Goal: Obtain resource: Download file/media

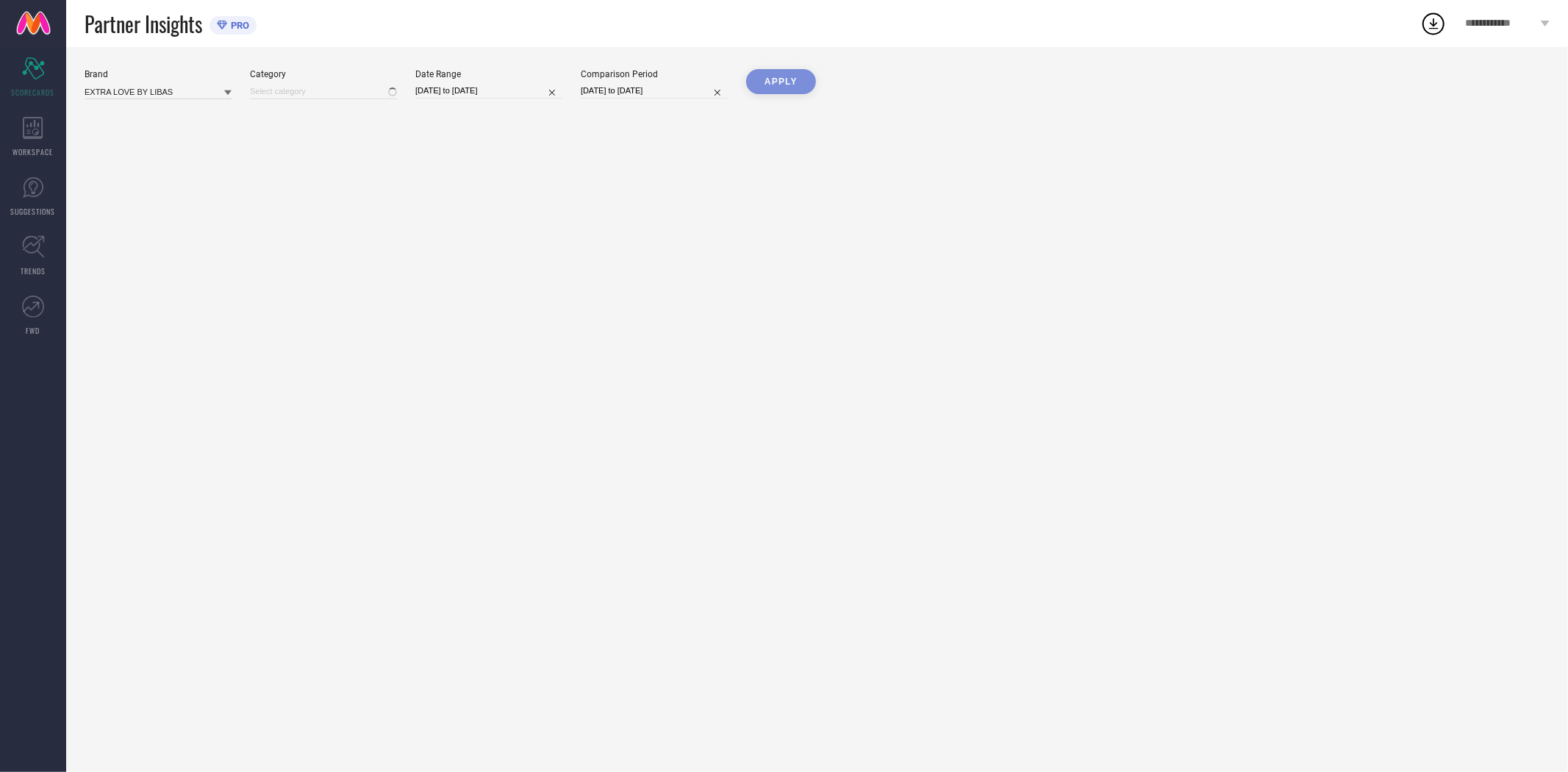
type input "All"
click at [2, 134] on div "WORKSPACE" at bounding box center [33, 136] width 66 height 59
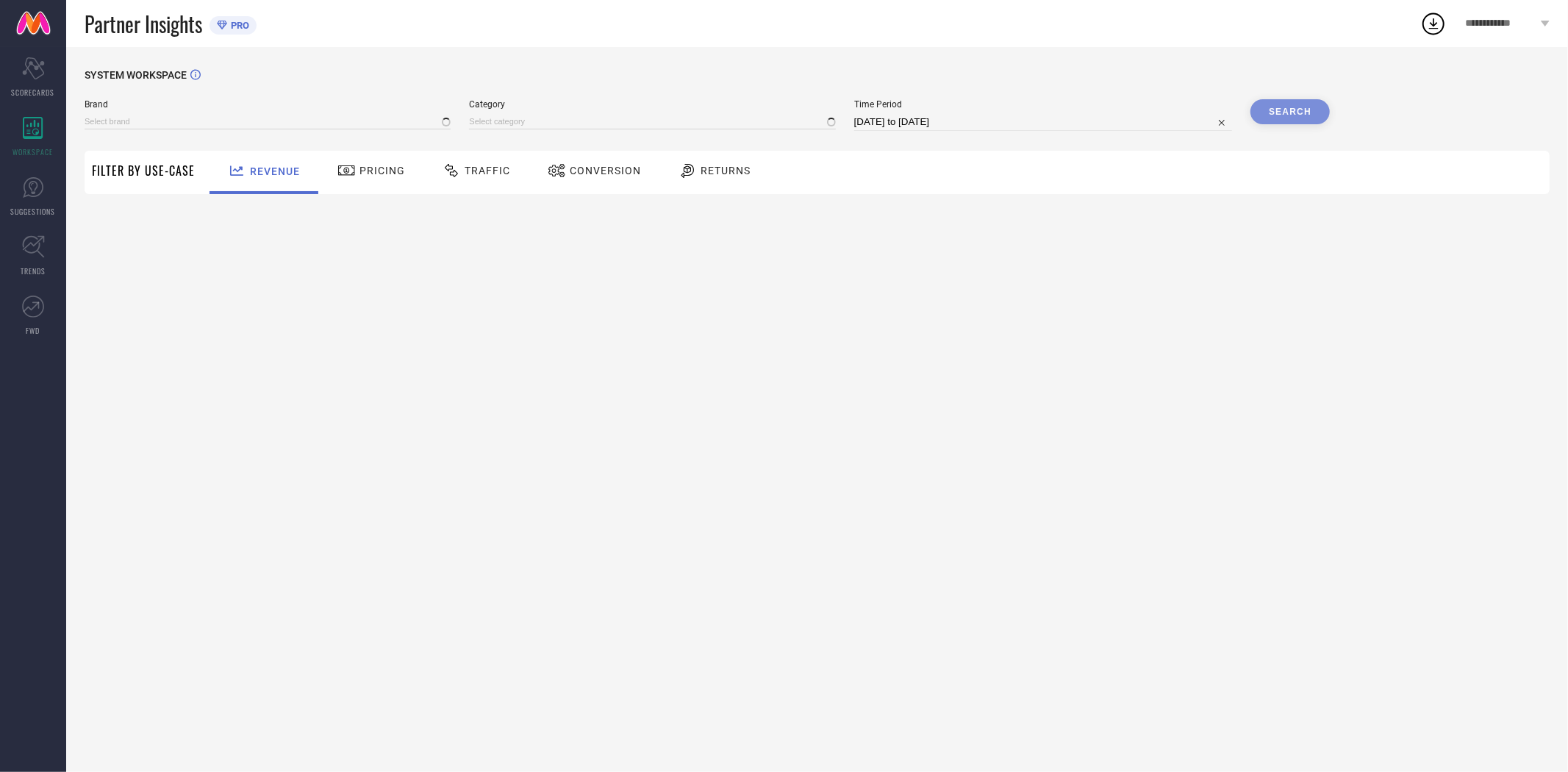
type input "EXTRA LOVE BY LIBAS"
type input "All"
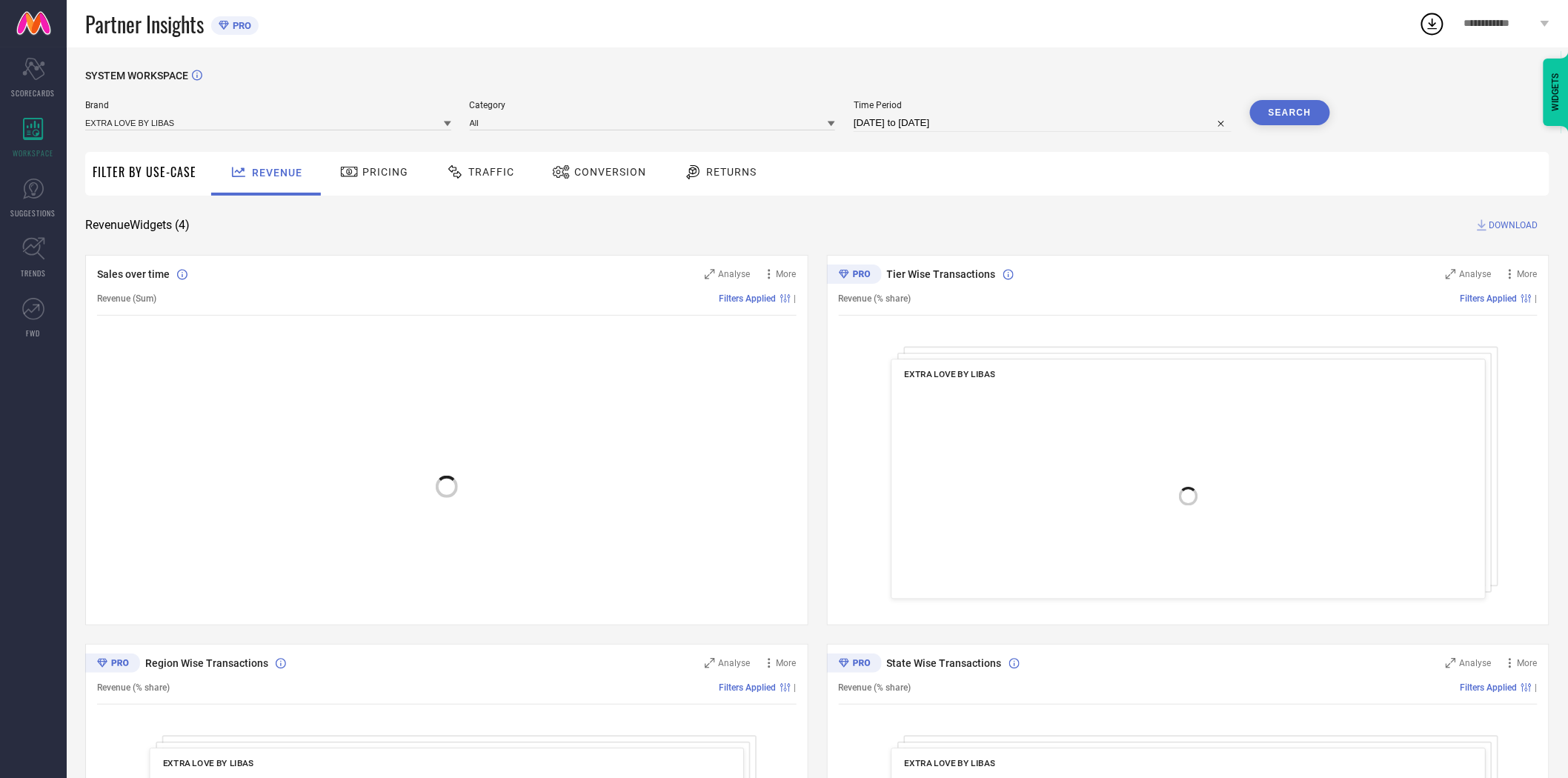
click at [593, 172] on span "Conversion" at bounding box center [610, 171] width 72 height 12
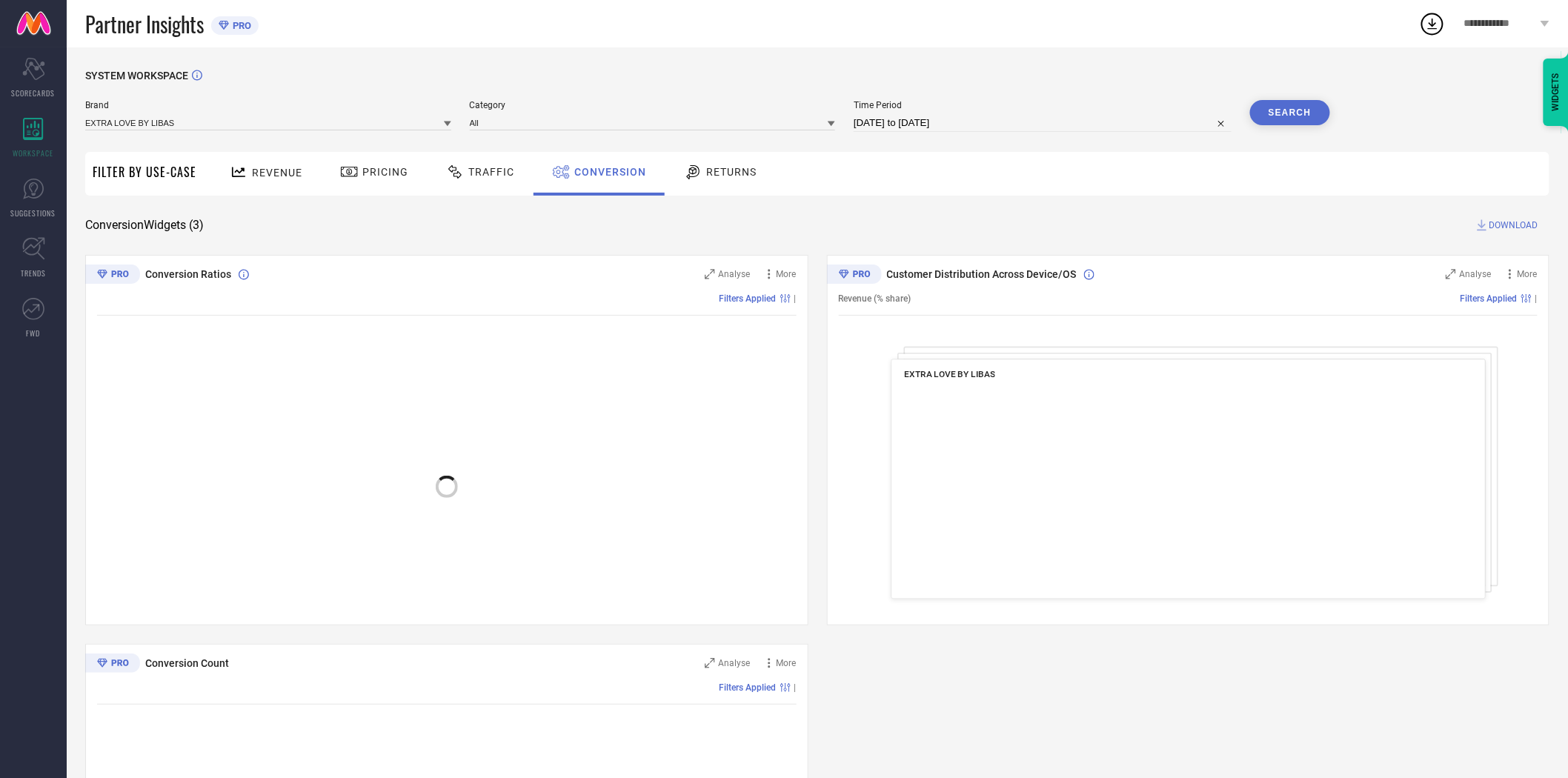
select select "6"
select select "2025"
select select "7"
select select "2025"
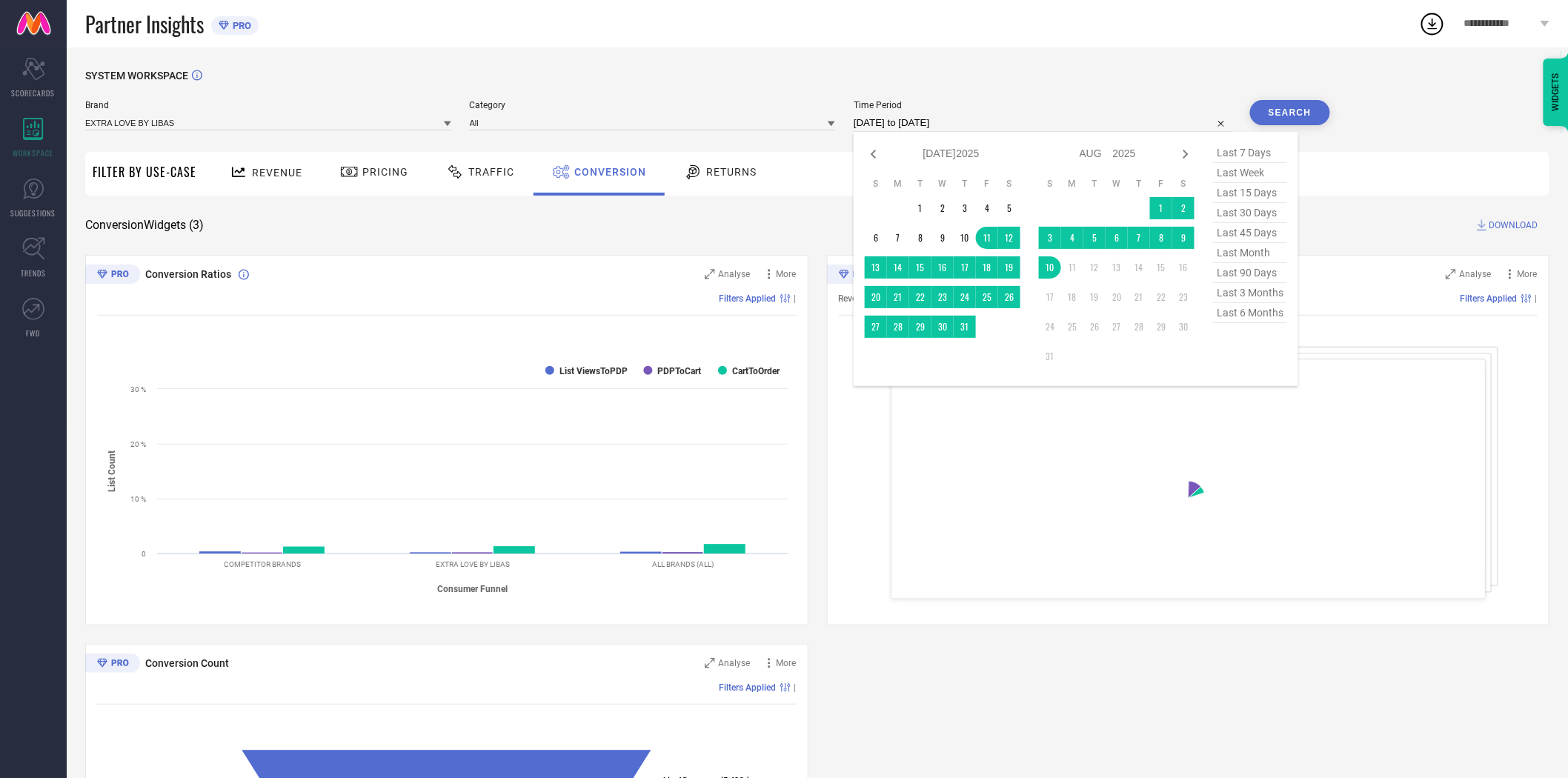
click at [969, 127] on input "[DATE] to [DATE]" at bounding box center [1043, 123] width 378 height 17
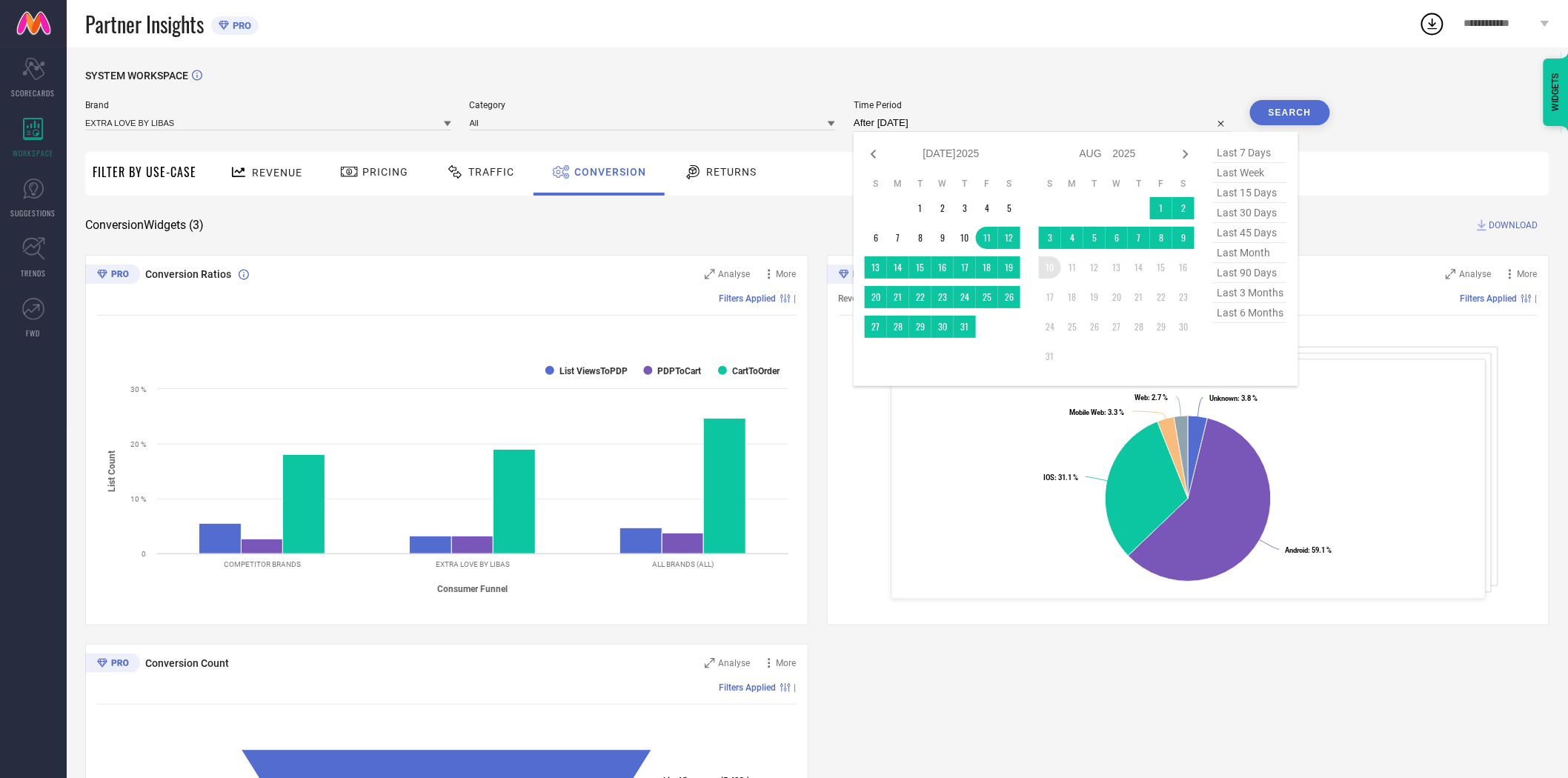
click at [1057, 263] on td "10" at bounding box center [1050, 268] width 22 height 22
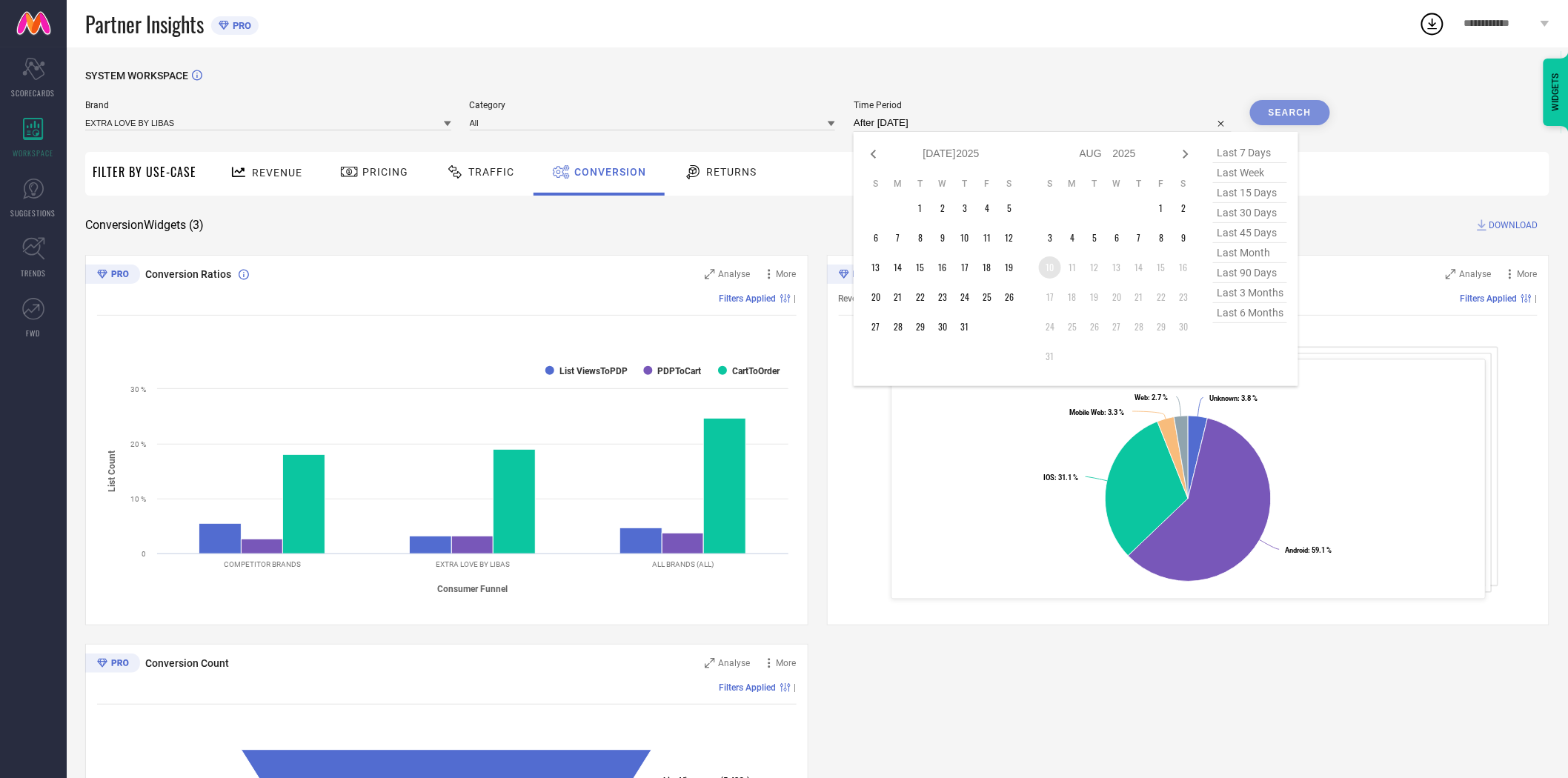
type input "[DATE] to [DATE]"
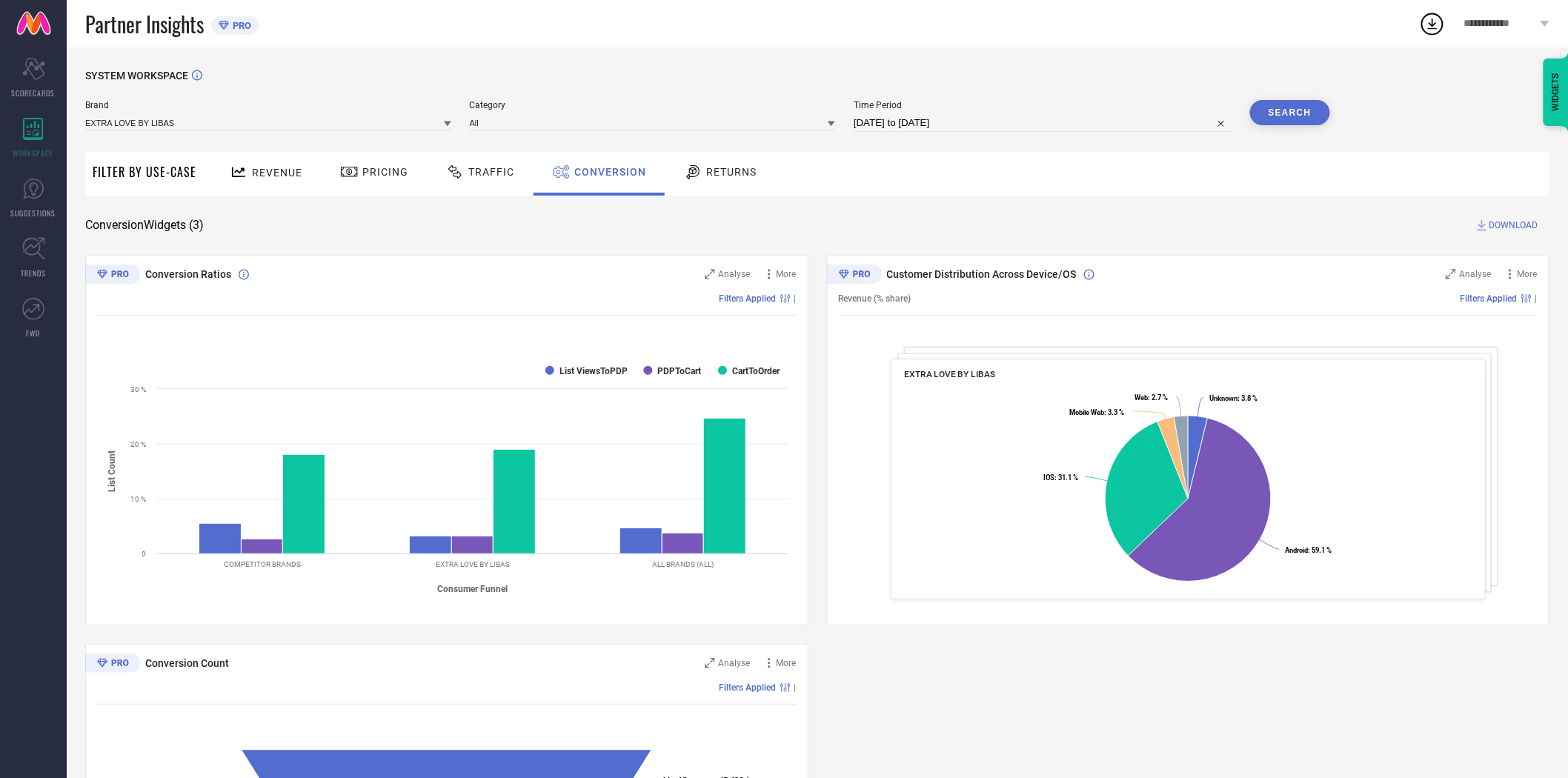
click at [1296, 113] on button "Search" at bounding box center [1290, 113] width 80 height 25
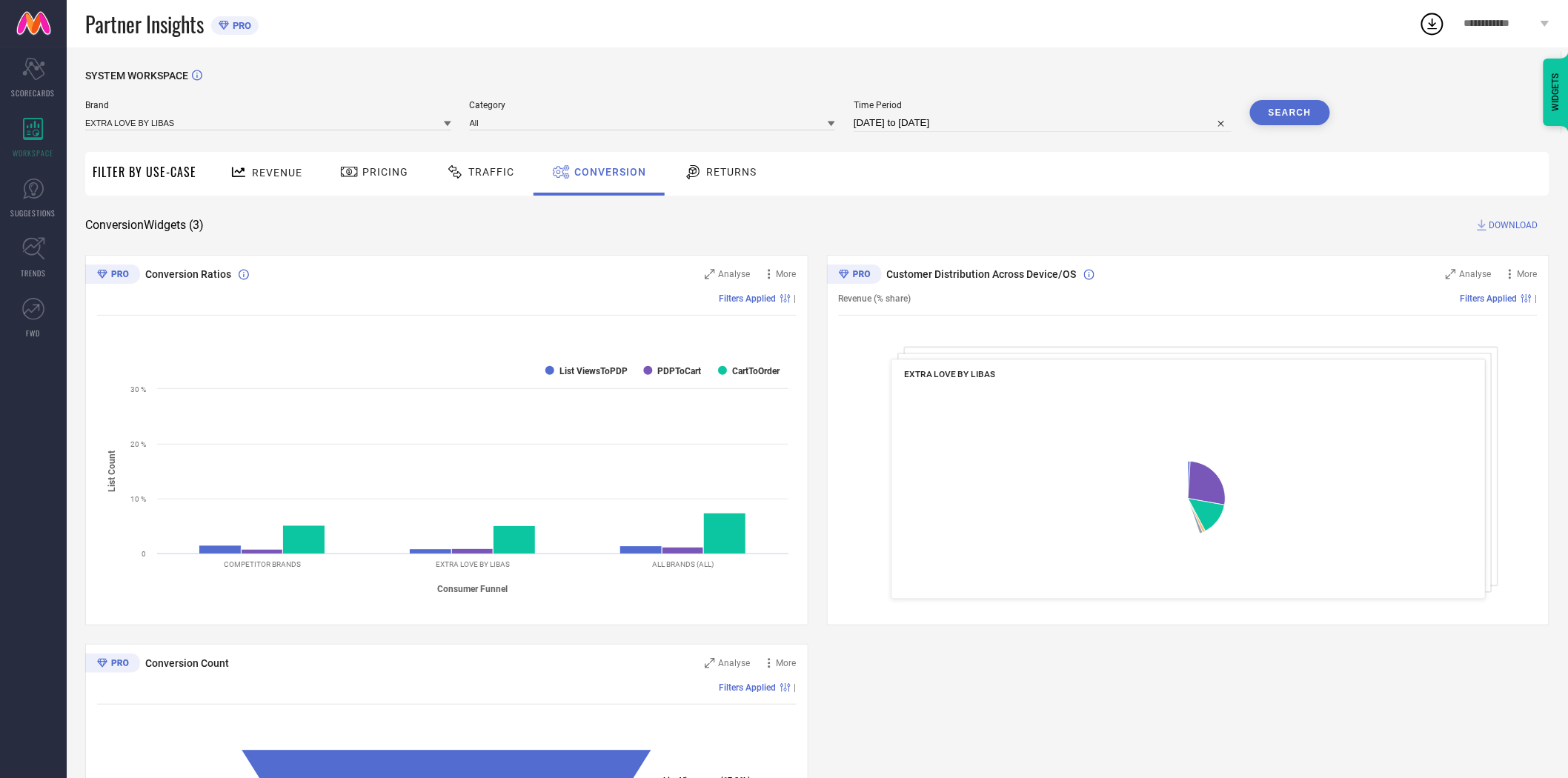
click at [1498, 223] on span "DOWNLOAD" at bounding box center [1514, 225] width 49 height 15
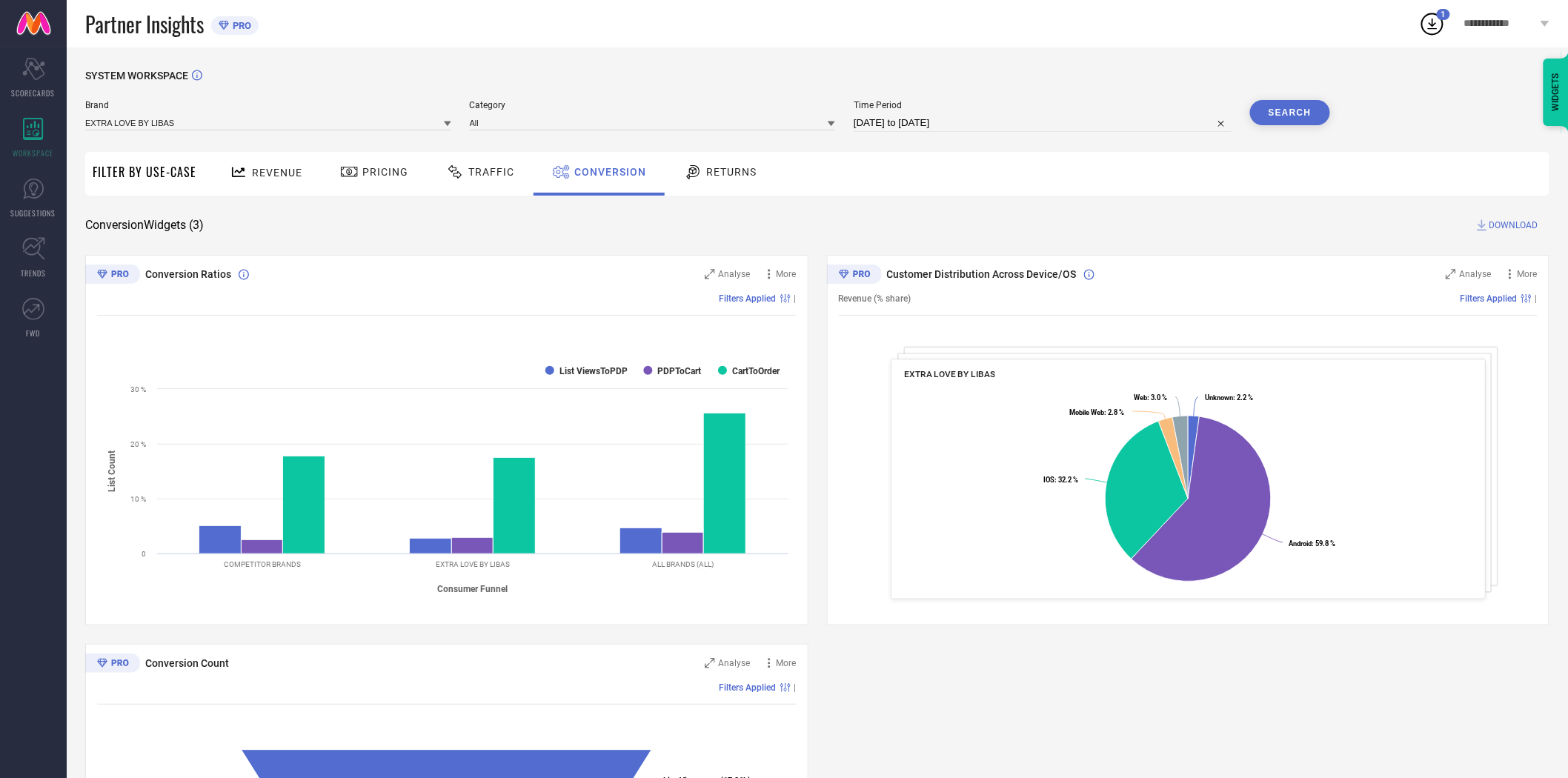
click at [445, 125] on icon at bounding box center [447, 123] width 7 height 7
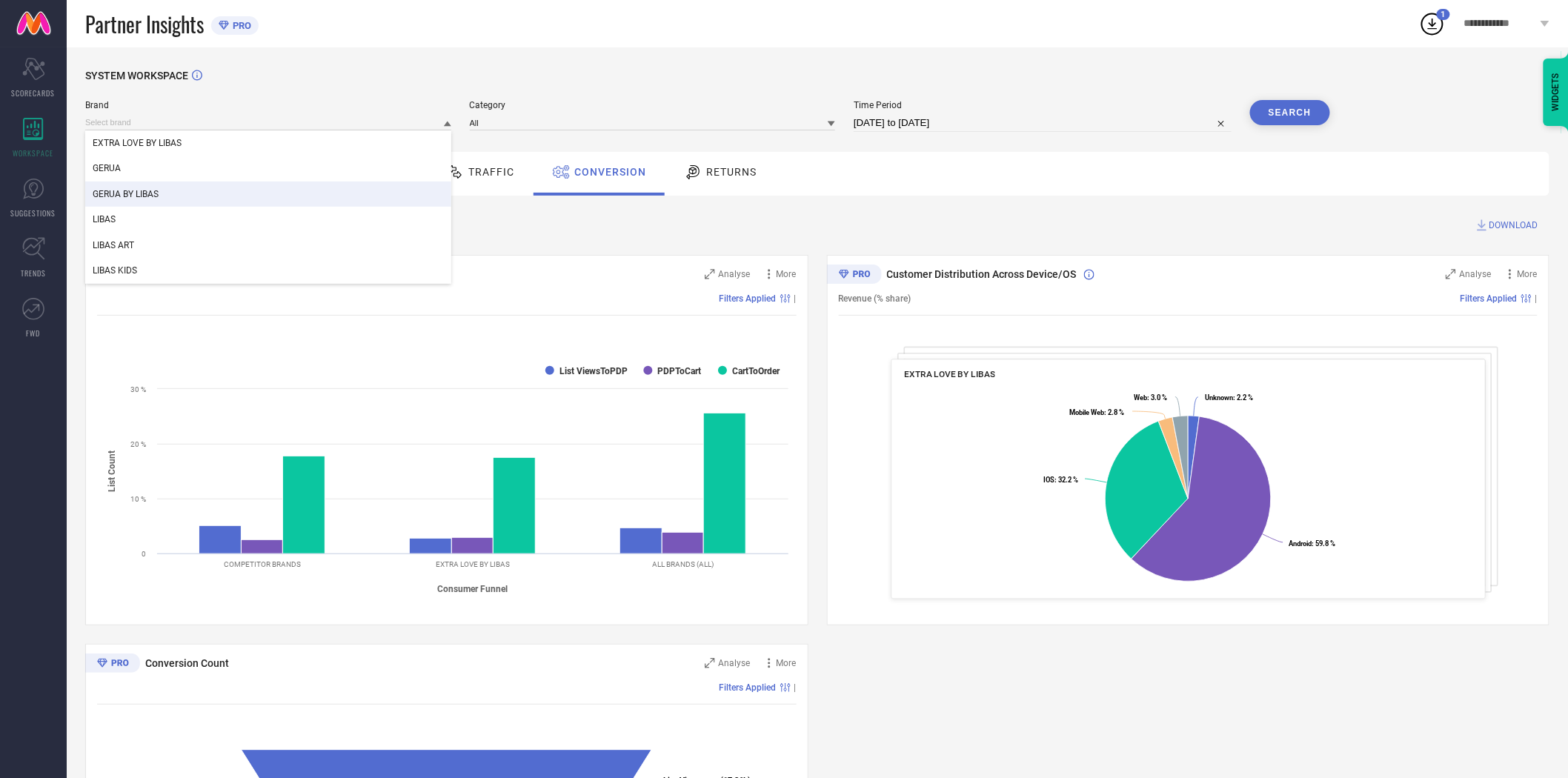
click at [310, 193] on div "GERUA BY LIBAS" at bounding box center [268, 194] width 366 height 25
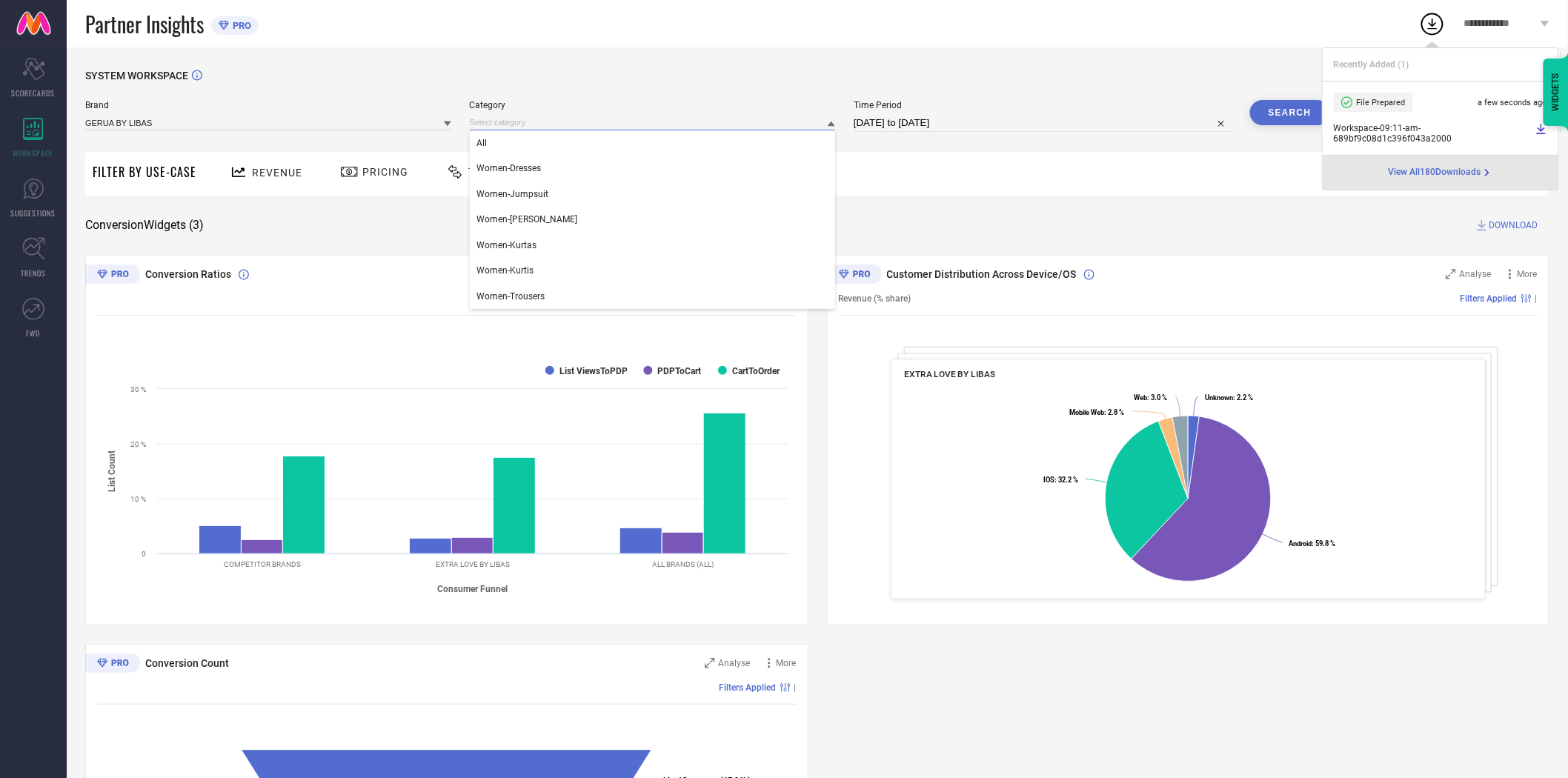
click at [515, 121] on input at bounding box center [653, 123] width 366 height 16
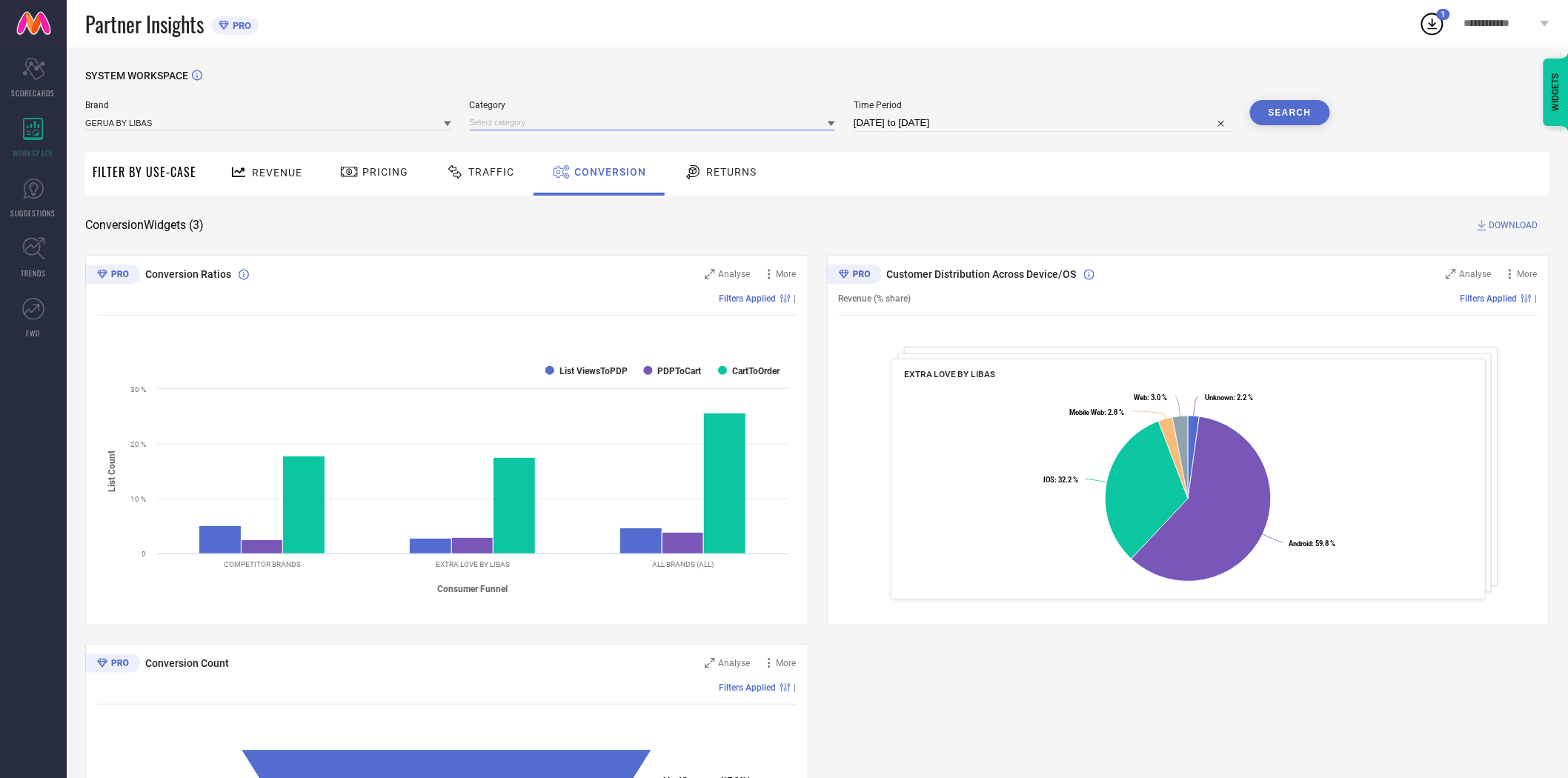
drag, startPoint x: 560, startPoint y: 121, endPoint x: 550, endPoint y: 127, distance: 11.7
click at [550, 127] on input at bounding box center [653, 123] width 366 height 16
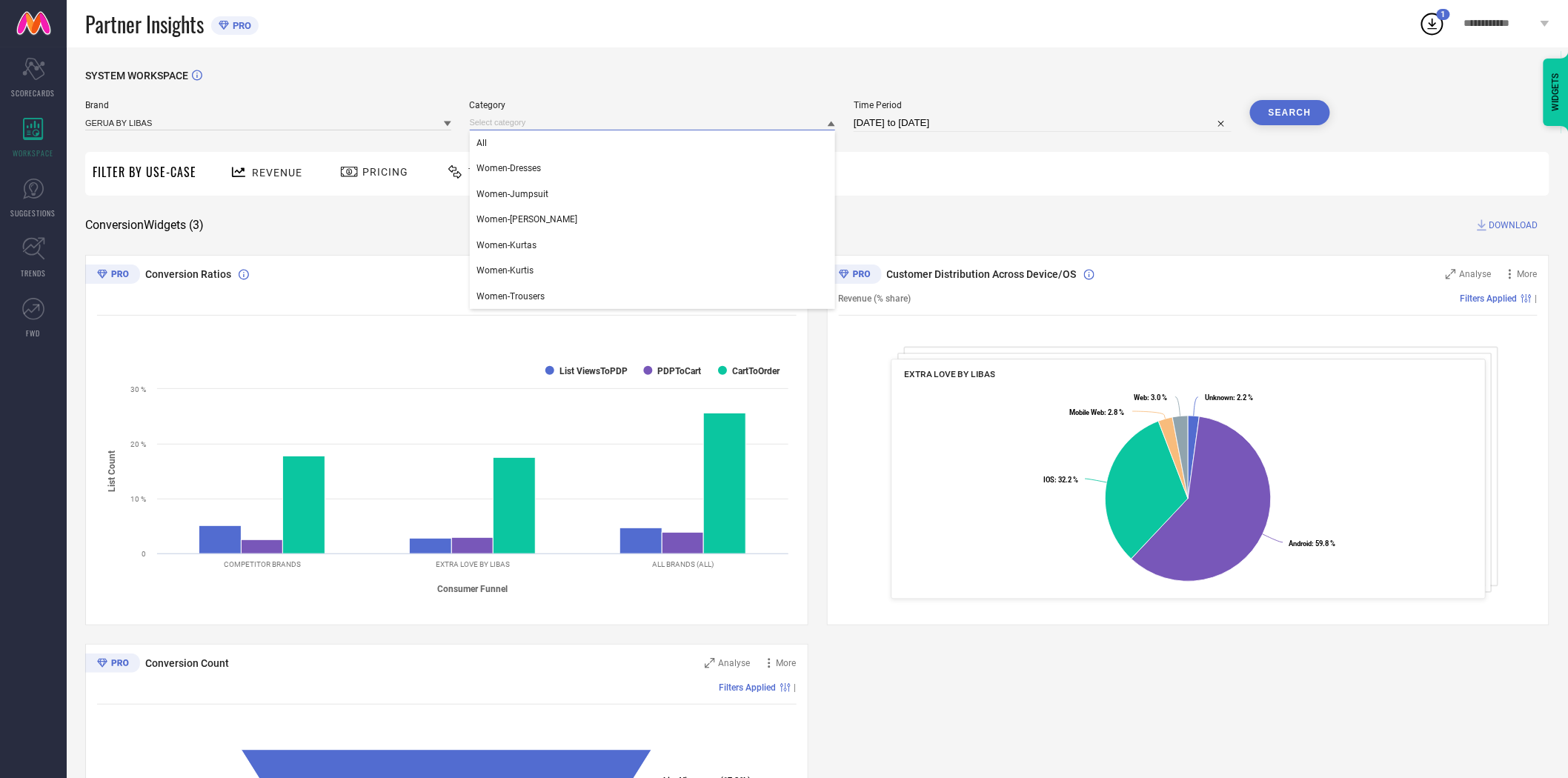
click at [550, 127] on input at bounding box center [653, 123] width 366 height 16
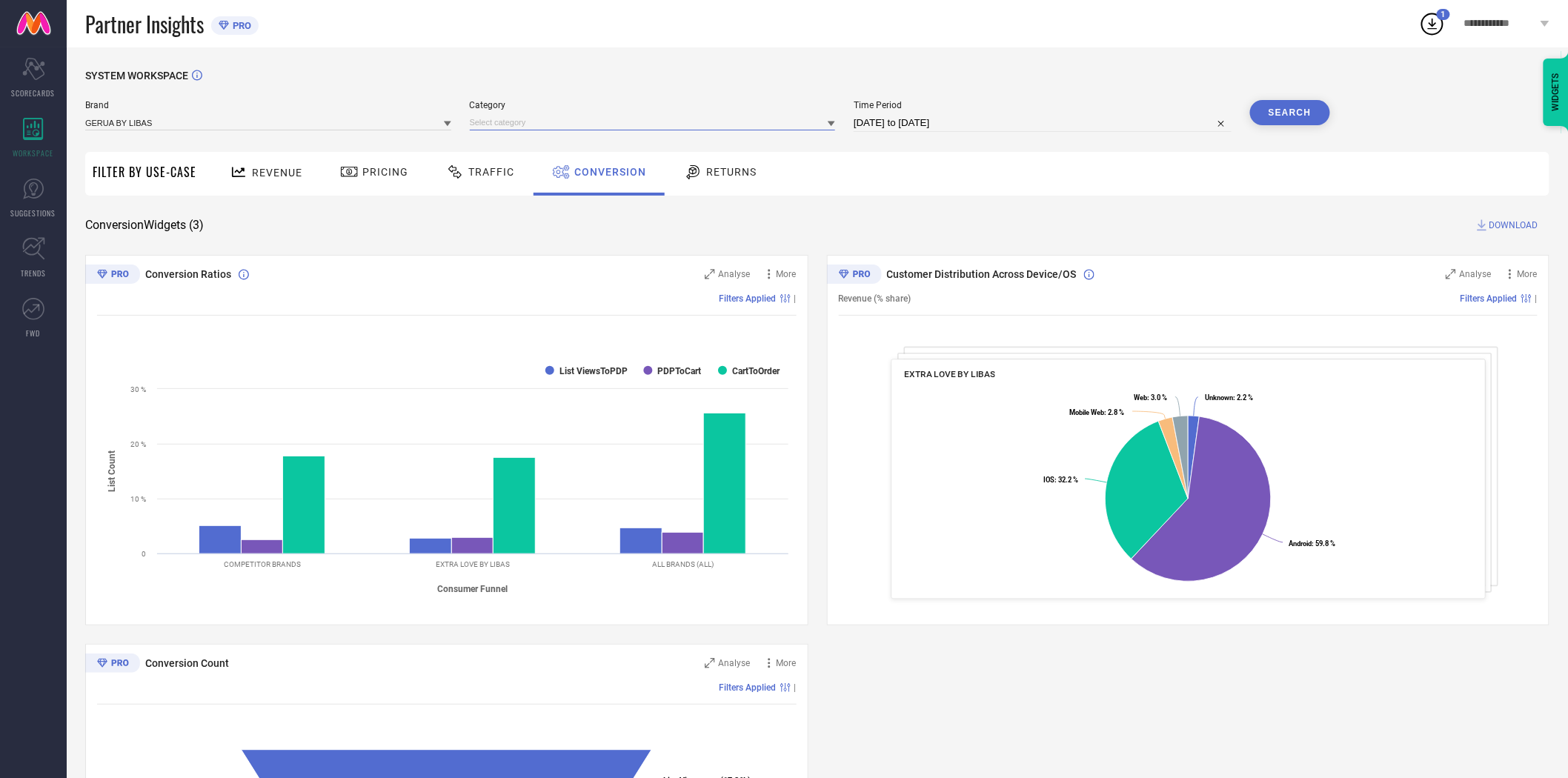
click at [531, 125] on input at bounding box center [653, 123] width 366 height 16
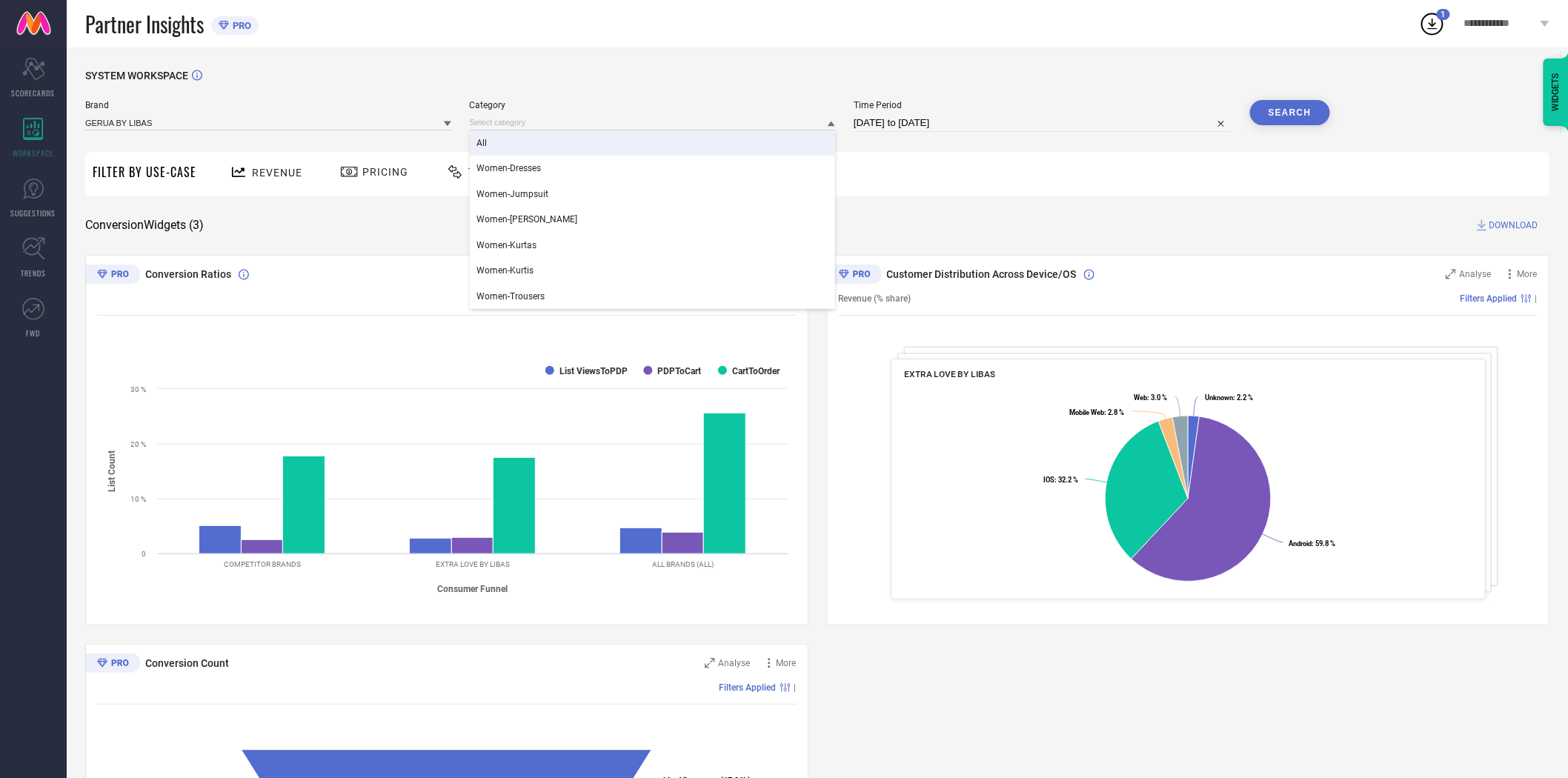
click at [508, 146] on div "All" at bounding box center [653, 143] width 366 height 25
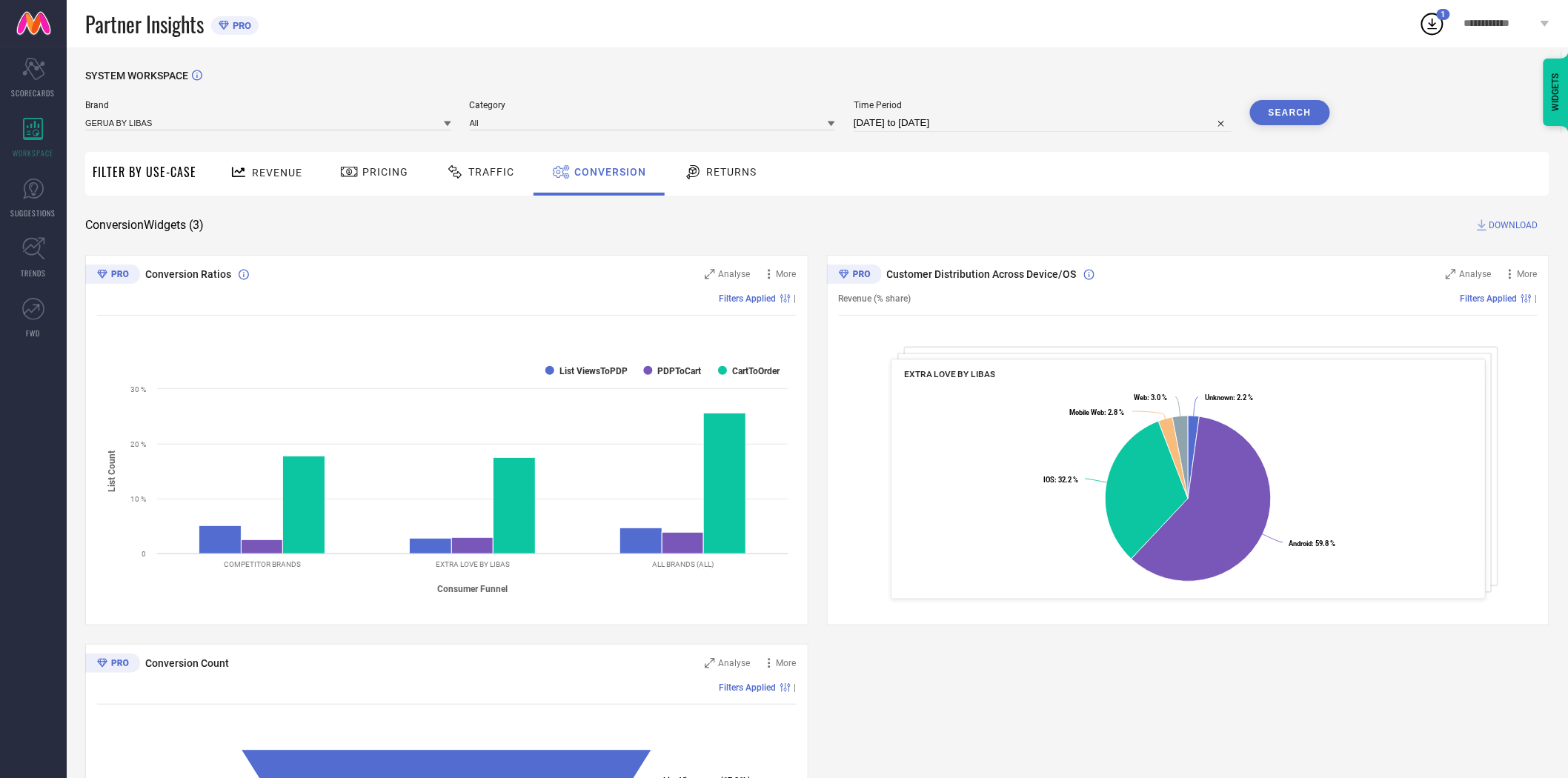
click at [1290, 115] on button "Search" at bounding box center [1290, 113] width 80 height 25
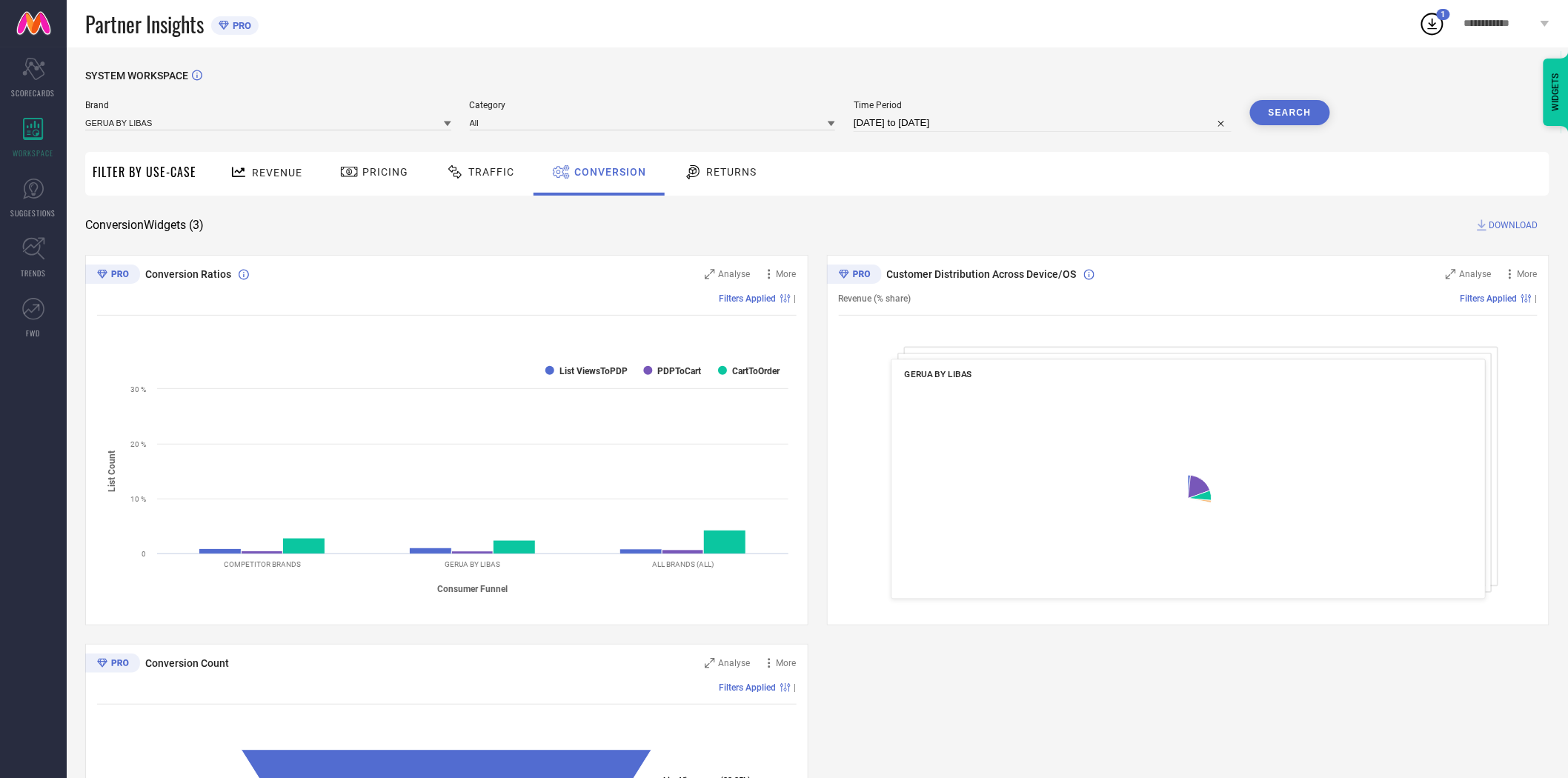
click at [1510, 218] on span "DOWNLOAD" at bounding box center [1514, 225] width 49 height 15
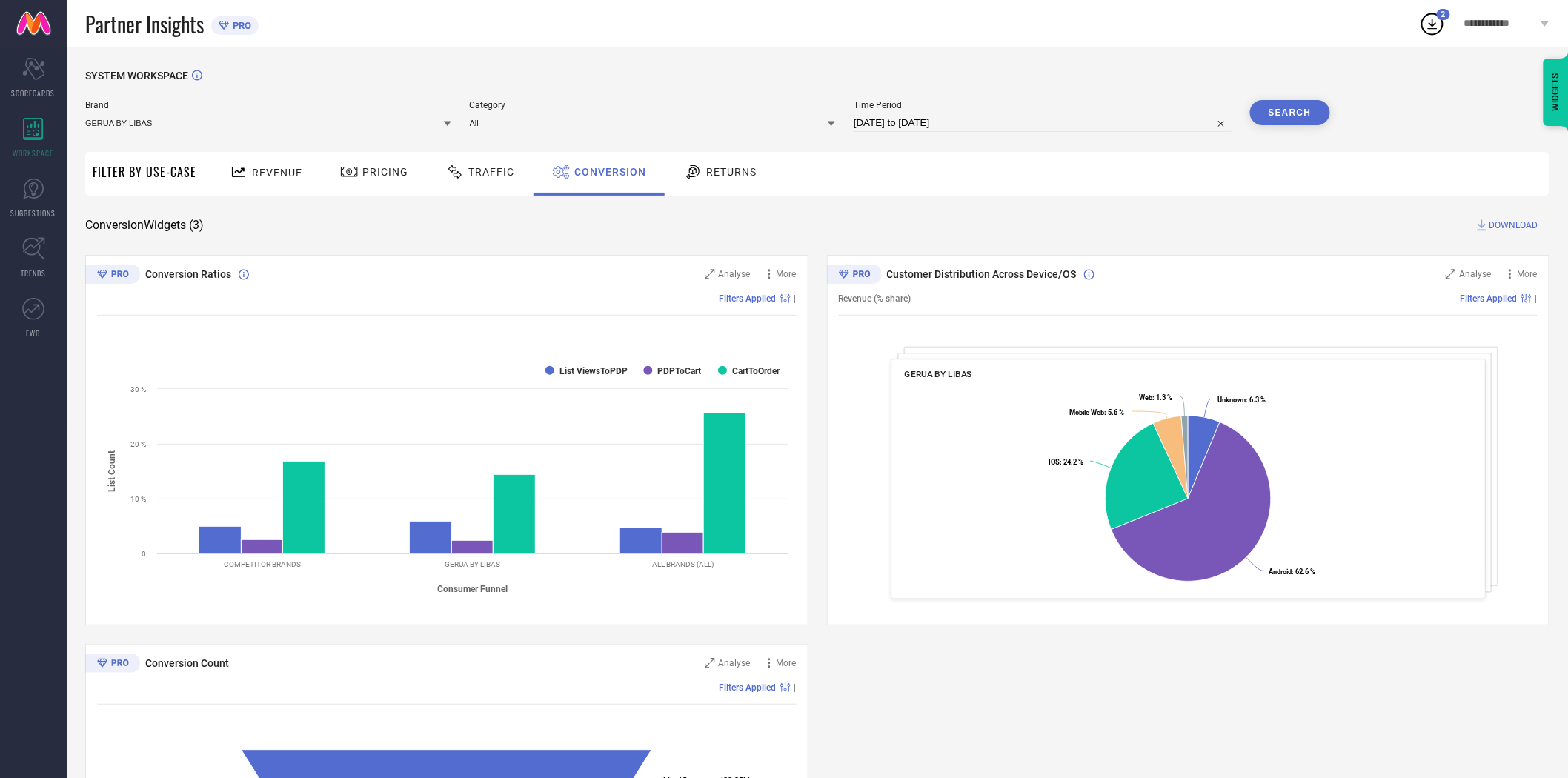
click at [446, 121] on icon at bounding box center [447, 123] width 7 height 7
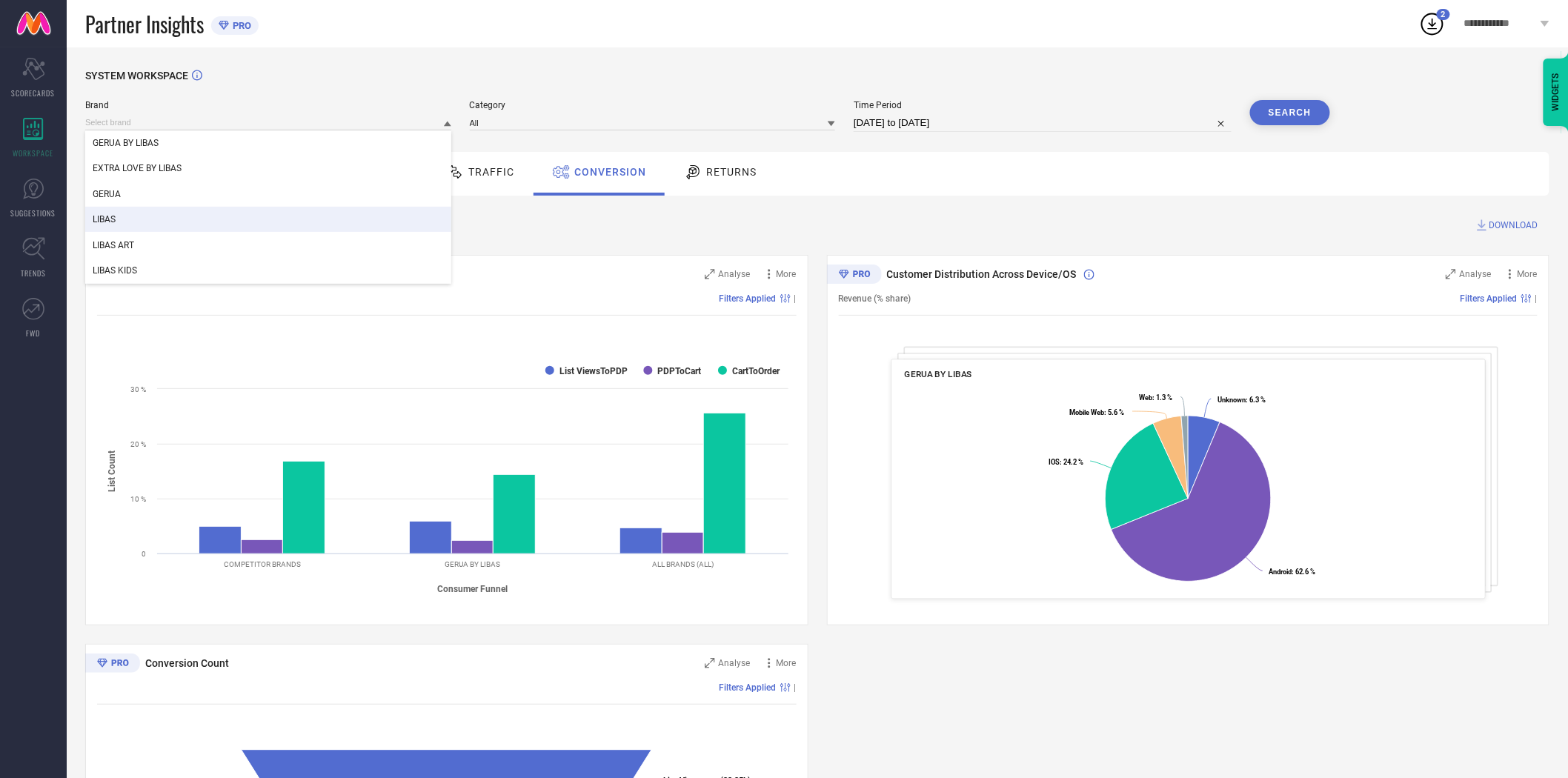
click at [294, 214] on div "LIBAS" at bounding box center [268, 219] width 366 height 25
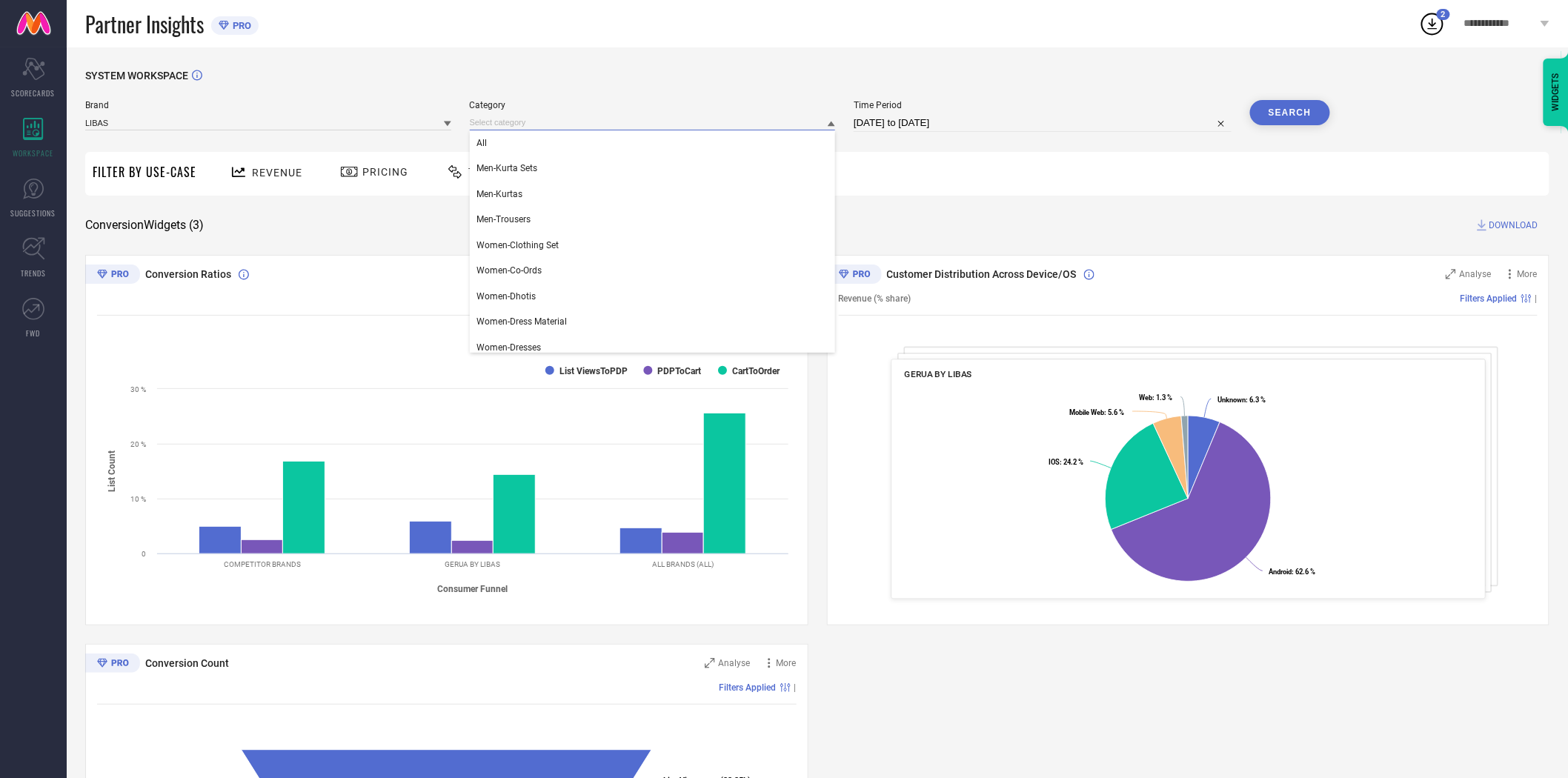
click at [589, 127] on input at bounding box center [653, 123] width 366 height 16
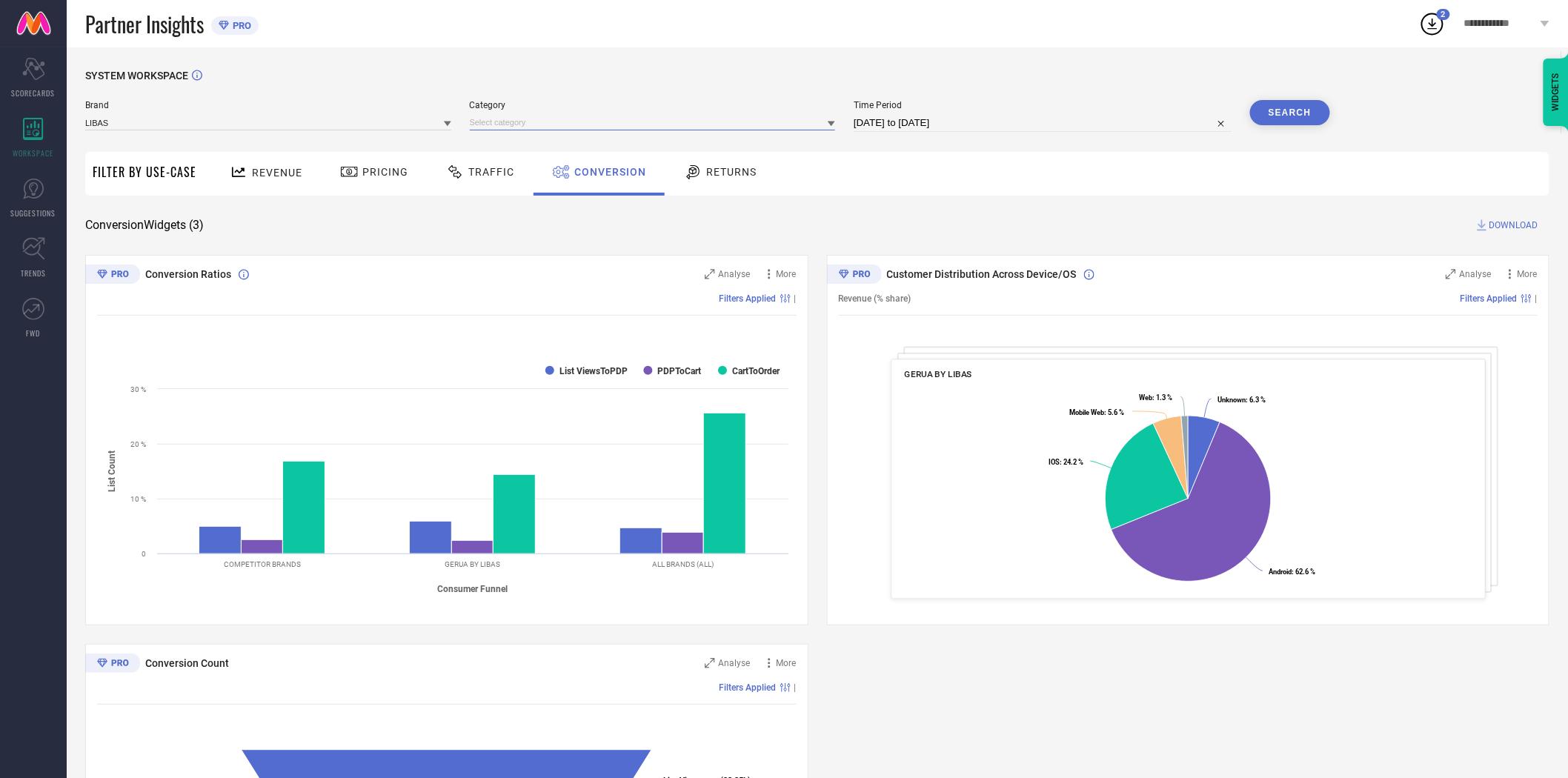
click at [581, 118] on input at bounding box center [653, 123] width 366 height 16
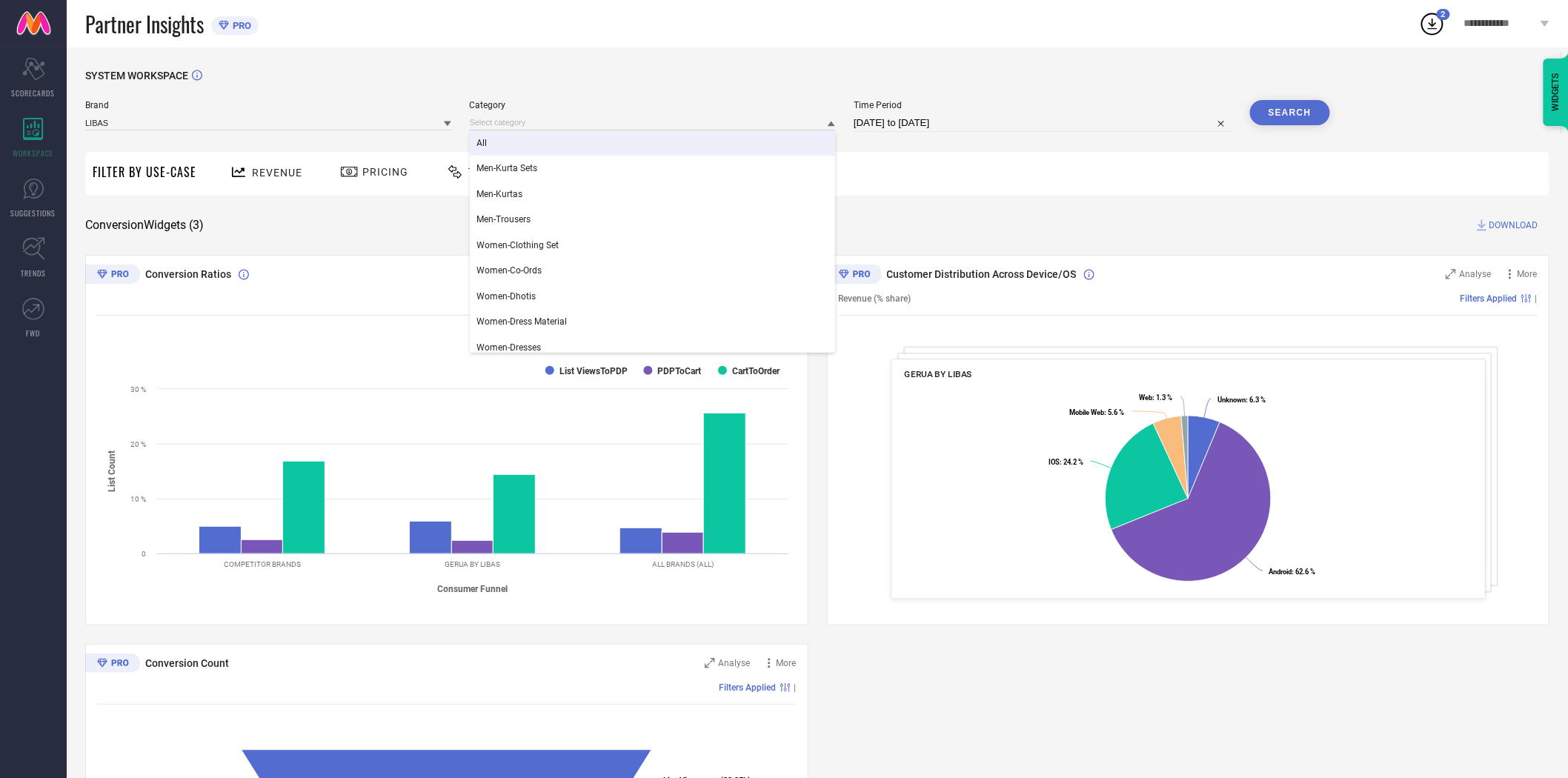
click at [527, 144] on div "All" at bounding box center [653, 143] width 366 height 25
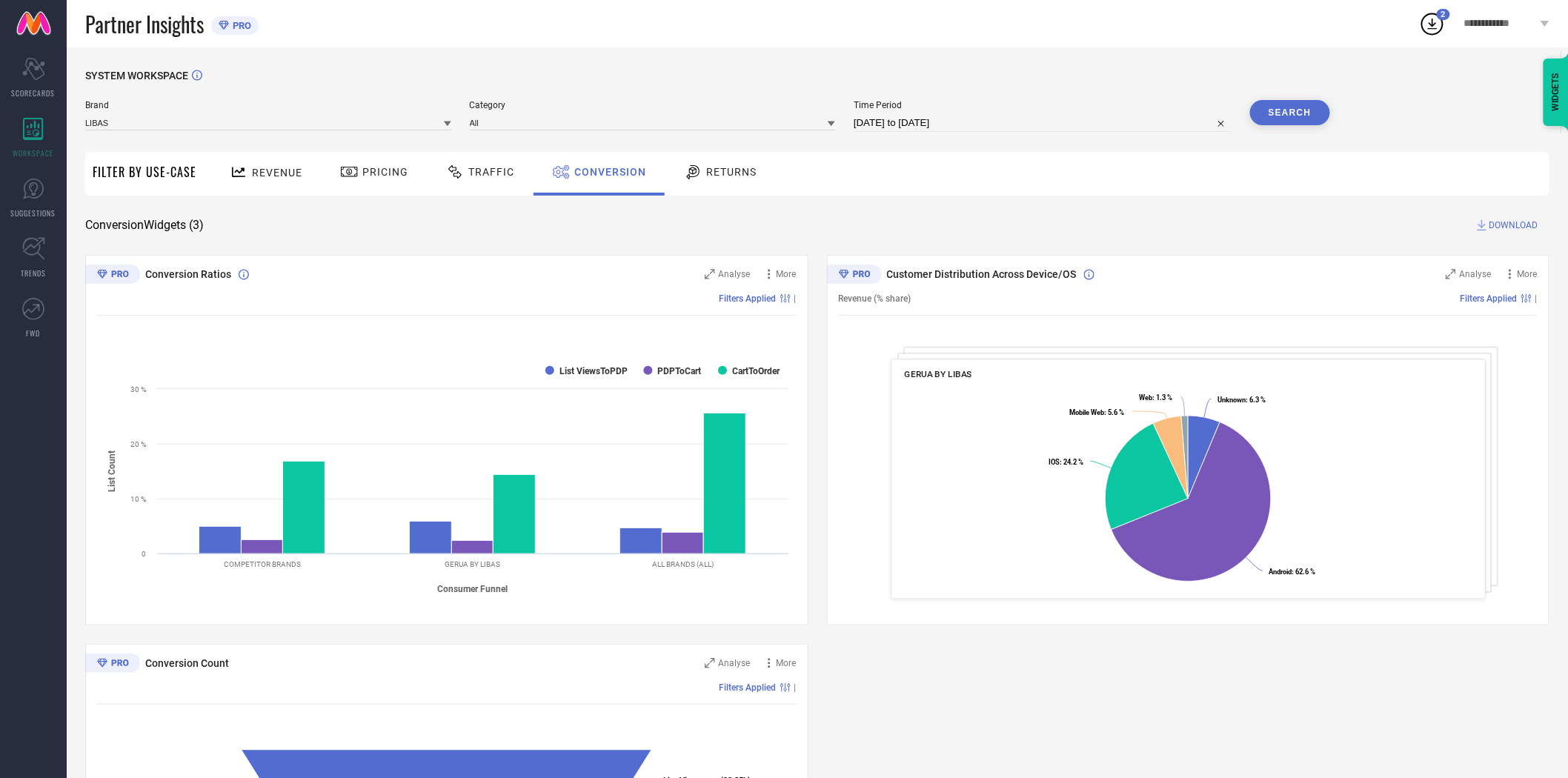
click at [1295, 118] on button "Search" at bounding box center [1290, 113] width 80 height 25
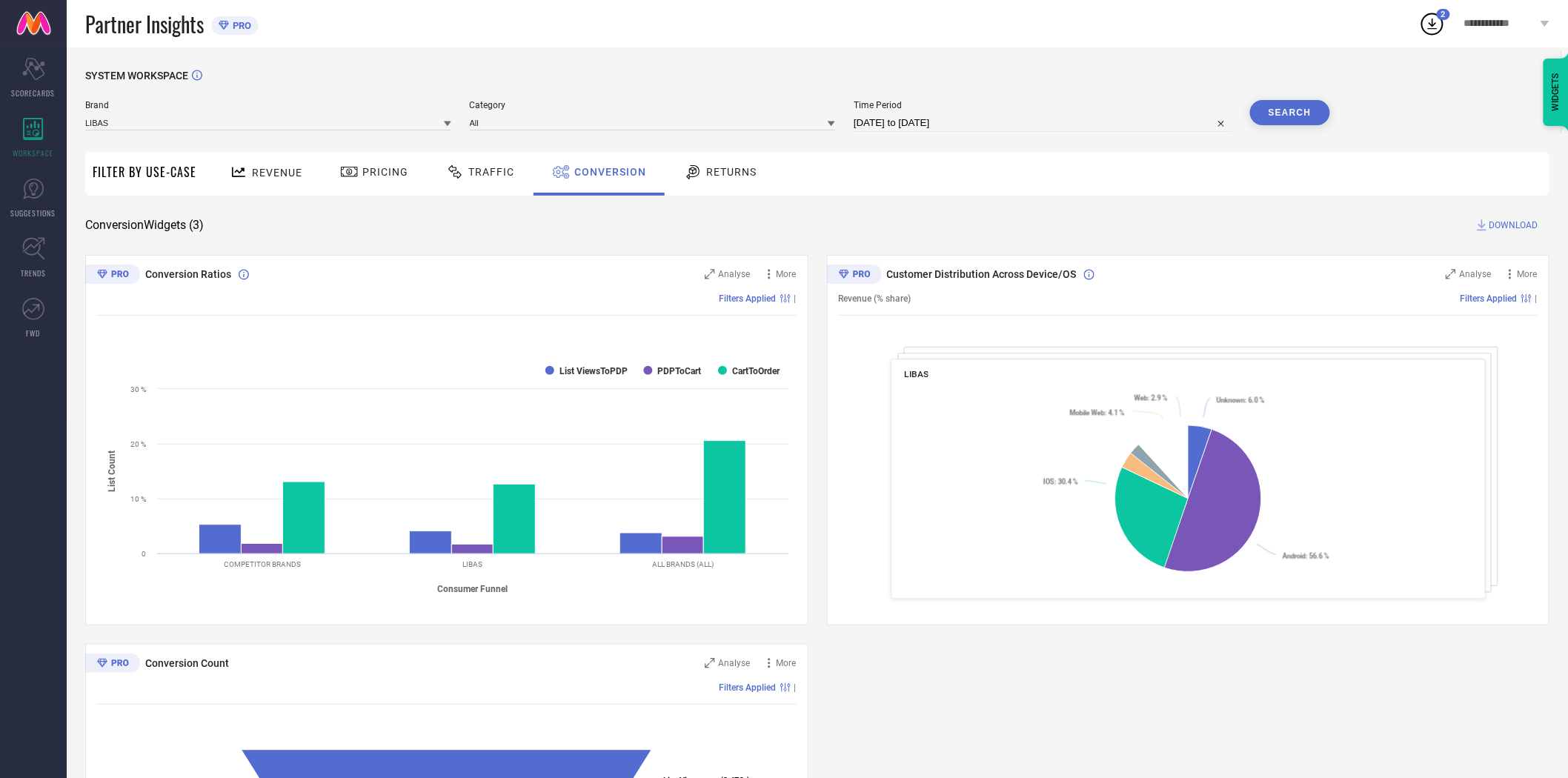
click at [1513, 229] on span "DOWNLOAD" at bounding box center [1514, 225] width 49 height 15
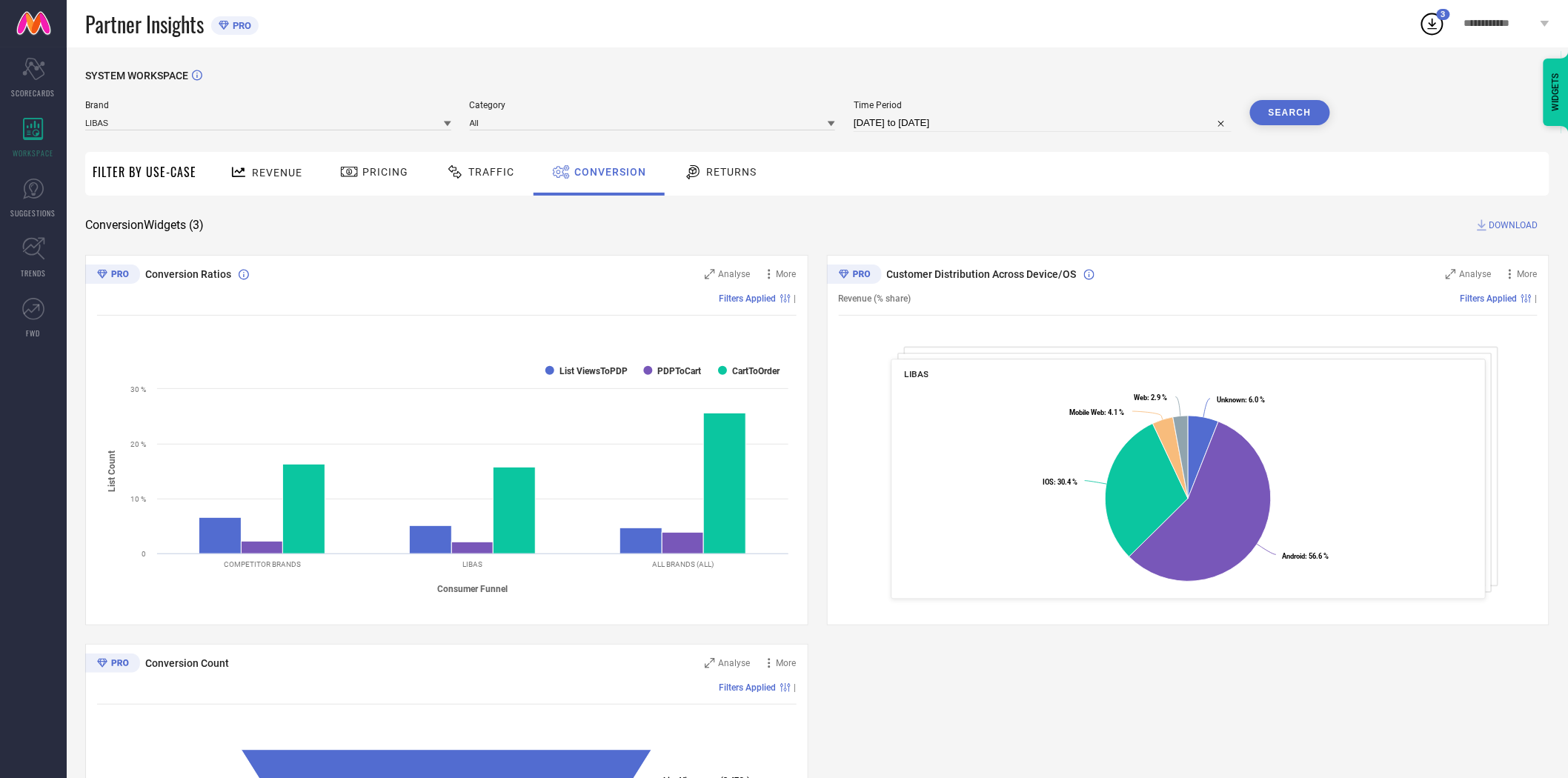
click at [448, 125] on icon at bounding box center [447, 124] width 7 height 6
click at [249, 243] on div "LIBAS ART" at bounding box center [268, 245] width 366 height 25
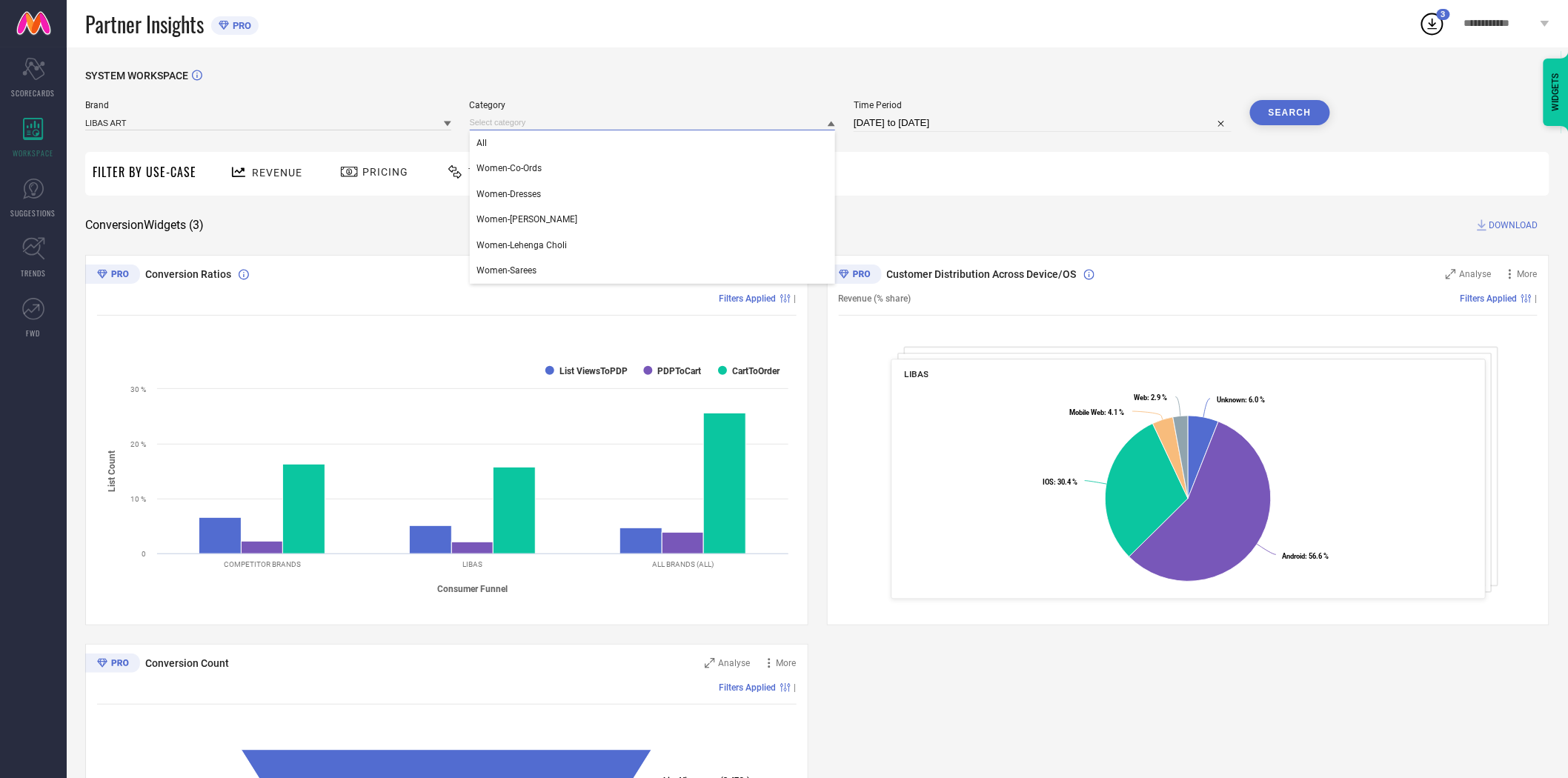
click at [566, 129] on input at bounding box center [653, 123] width 366 height 16
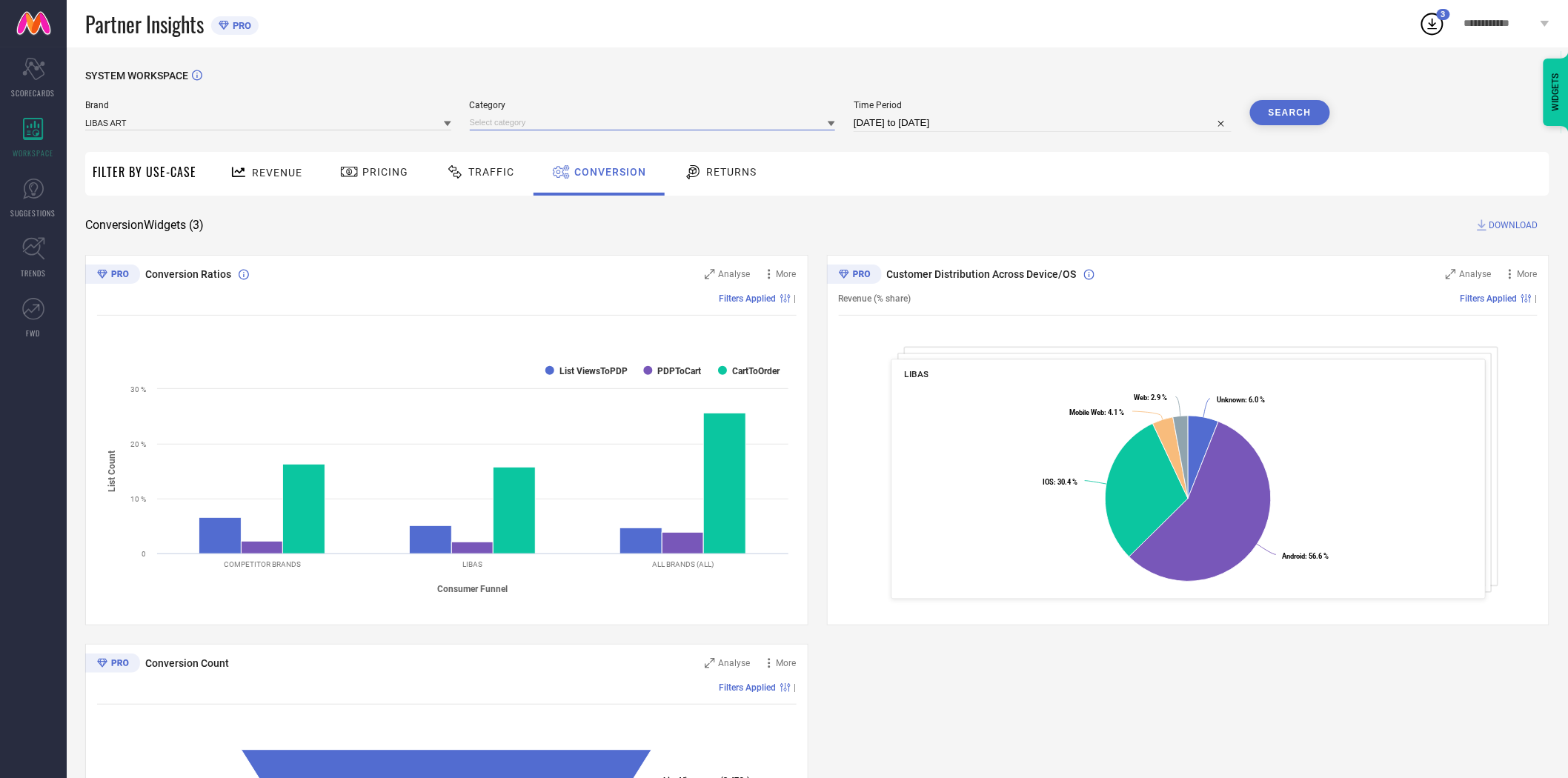
click at [567, 128] on input at bounding box center [653, 123] width 366 height 16
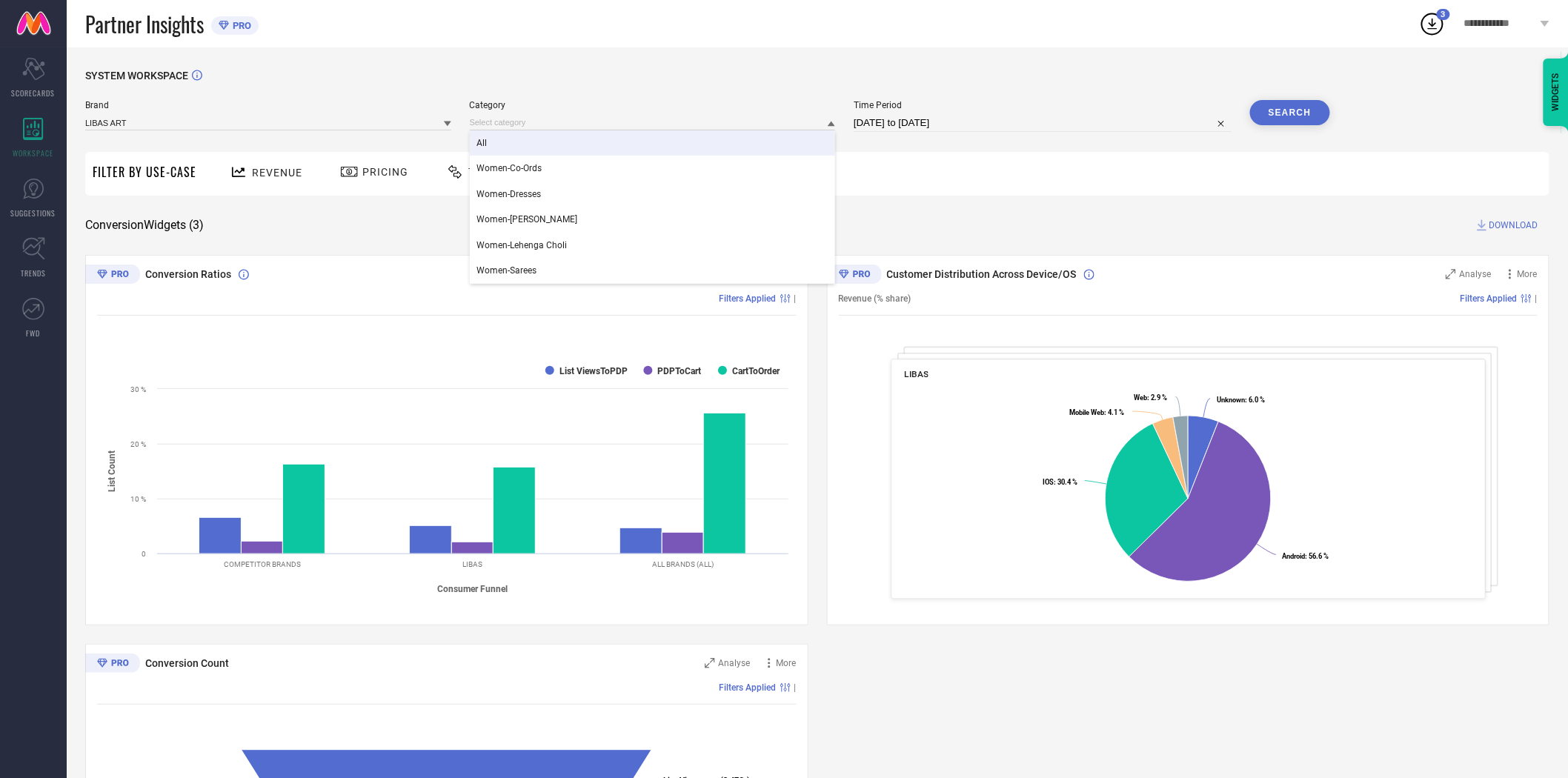
click at [531, 145] on div "All" at bounding box center [653, 143] width 366 height 25
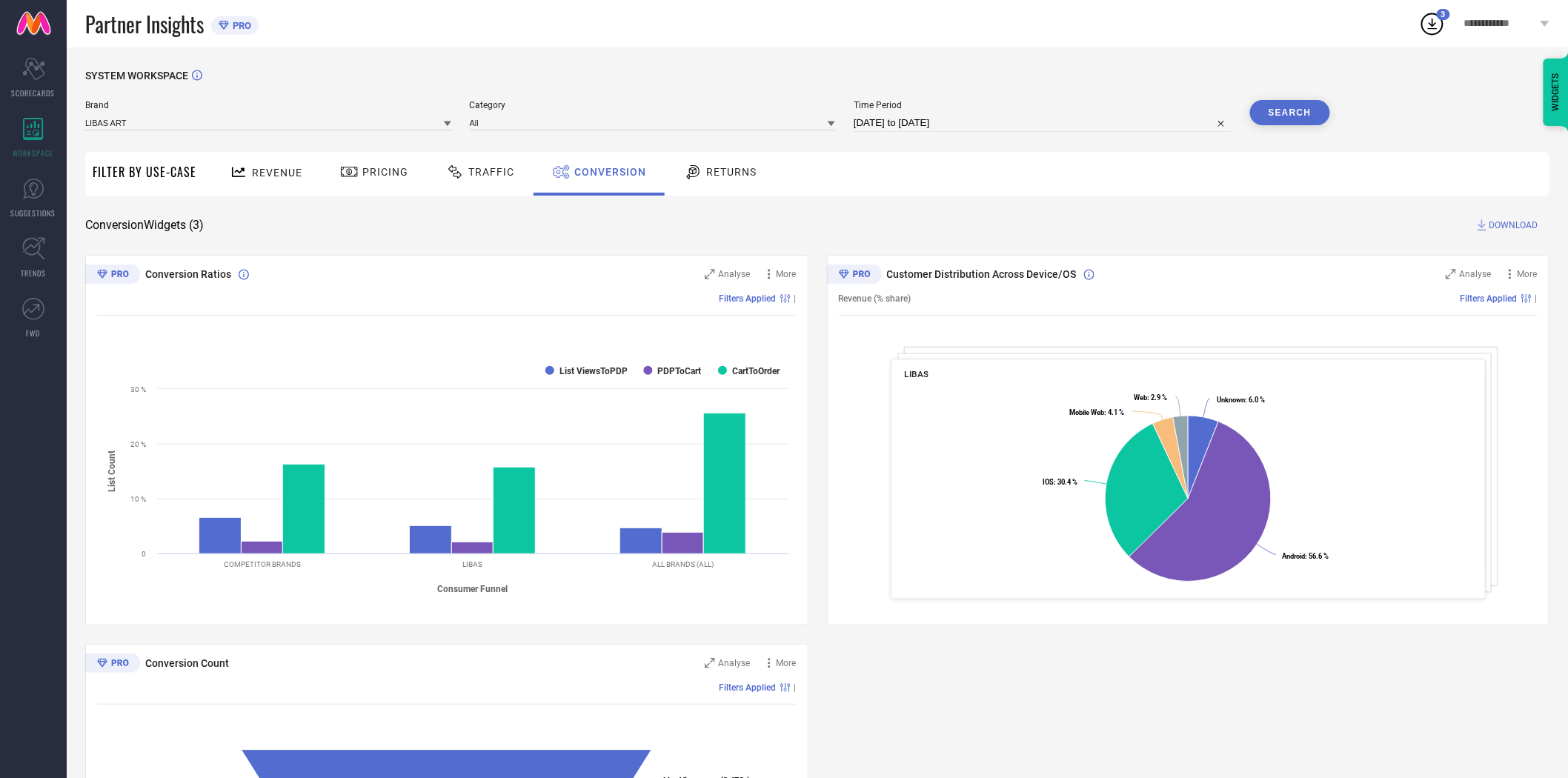
click at [1285, 106] on button "Search" at bounding box center [1290, 113] width 80 height 25
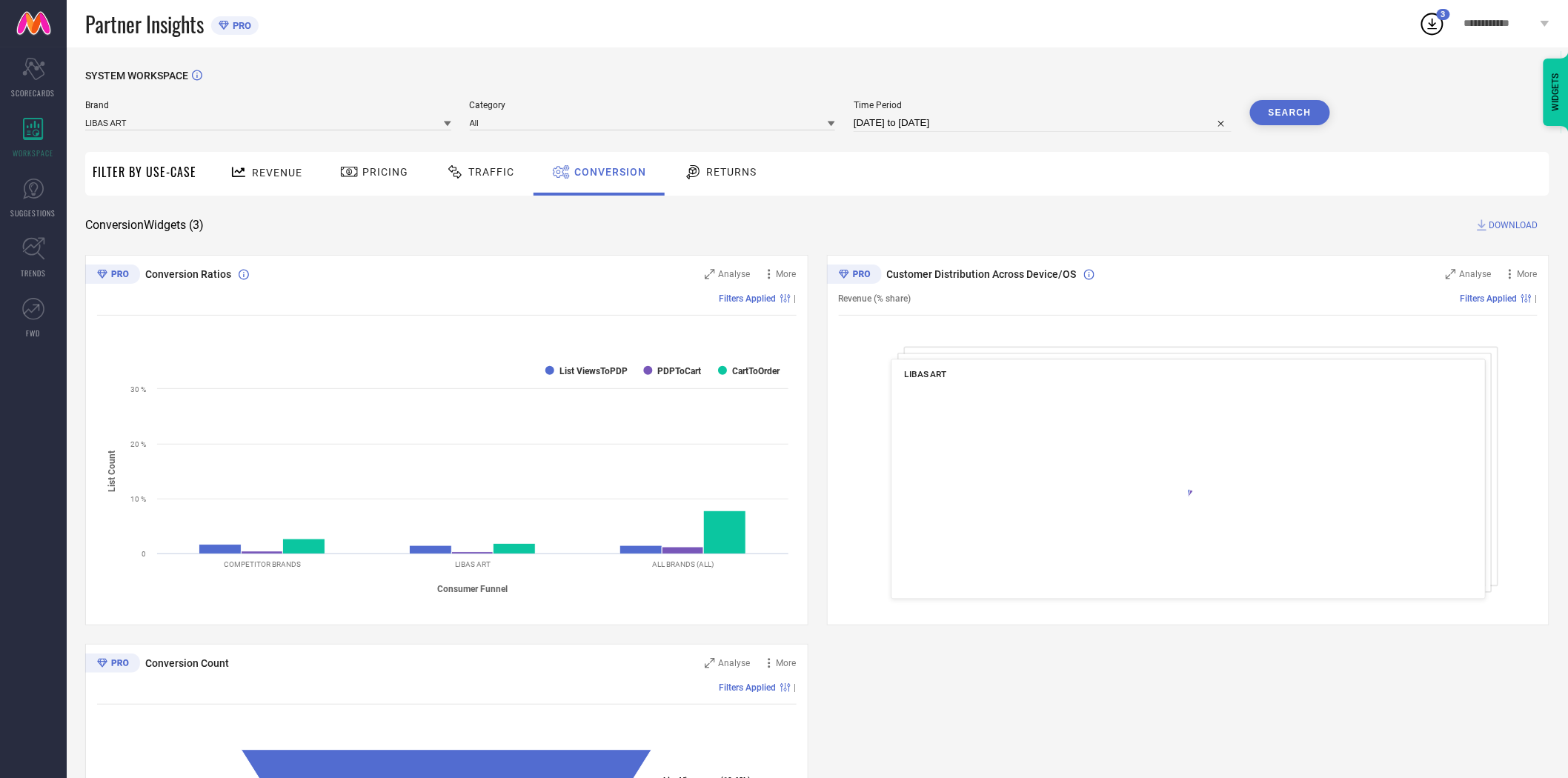
click at [1530, 225] on span "DOWNLOAD" at bounding box center [1514, 225] width 49 height 15
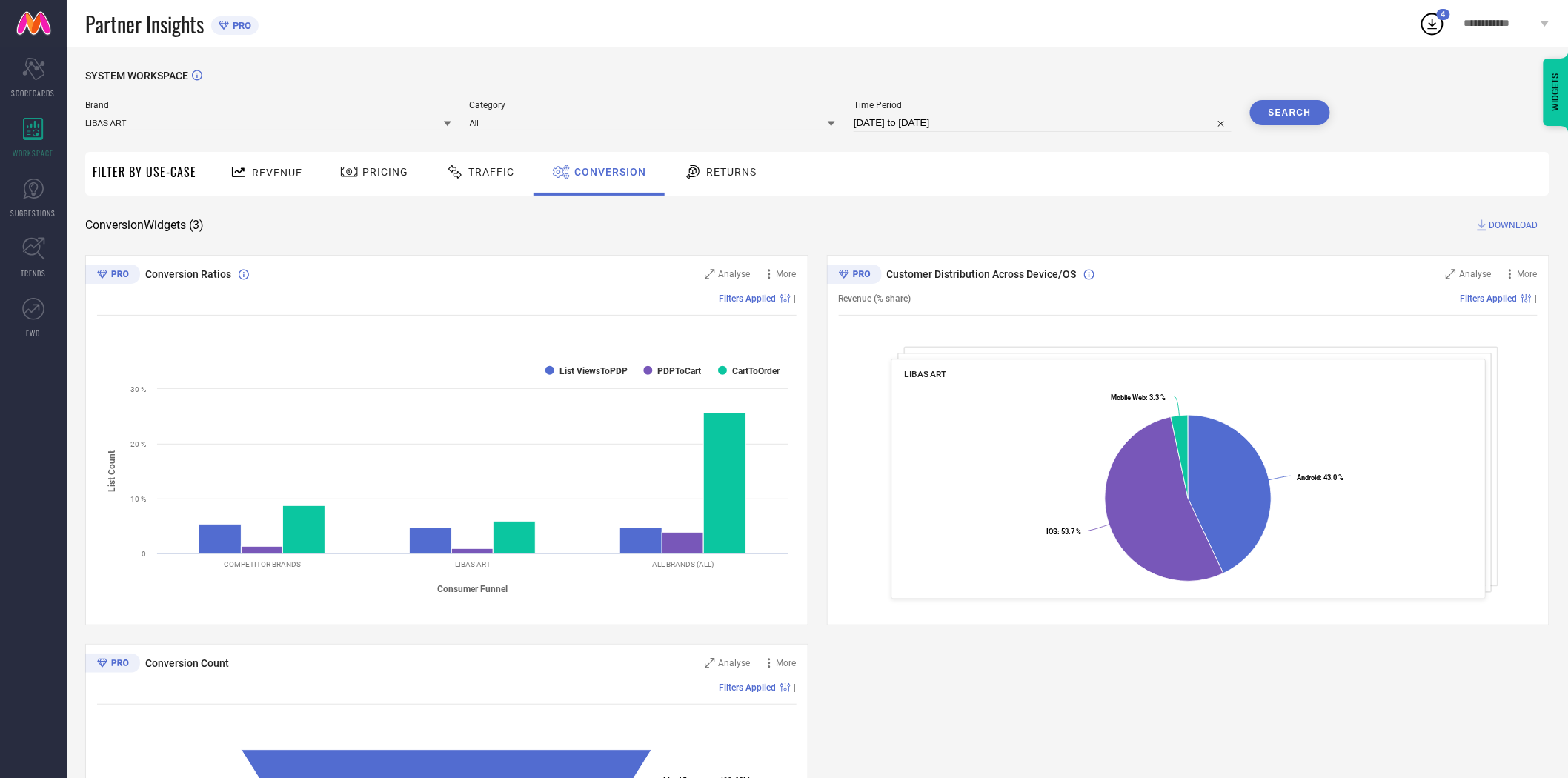
click at [447, 122] on icon at bounding box center [447, 124] width 7 height 6
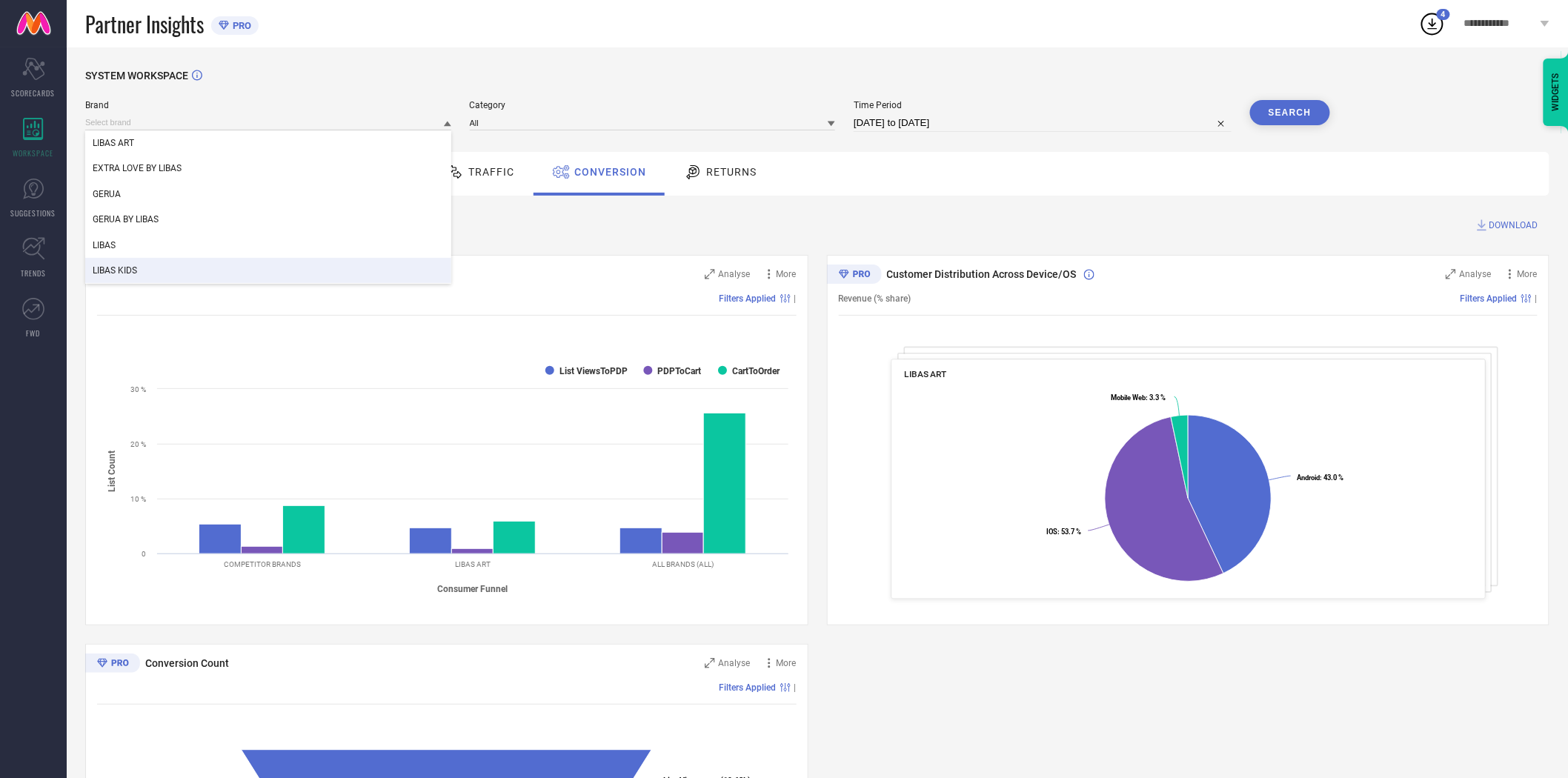
click at [310, 263] on div "LIBAS KIDS" at bounding box center [268, 271] width 366 height 25
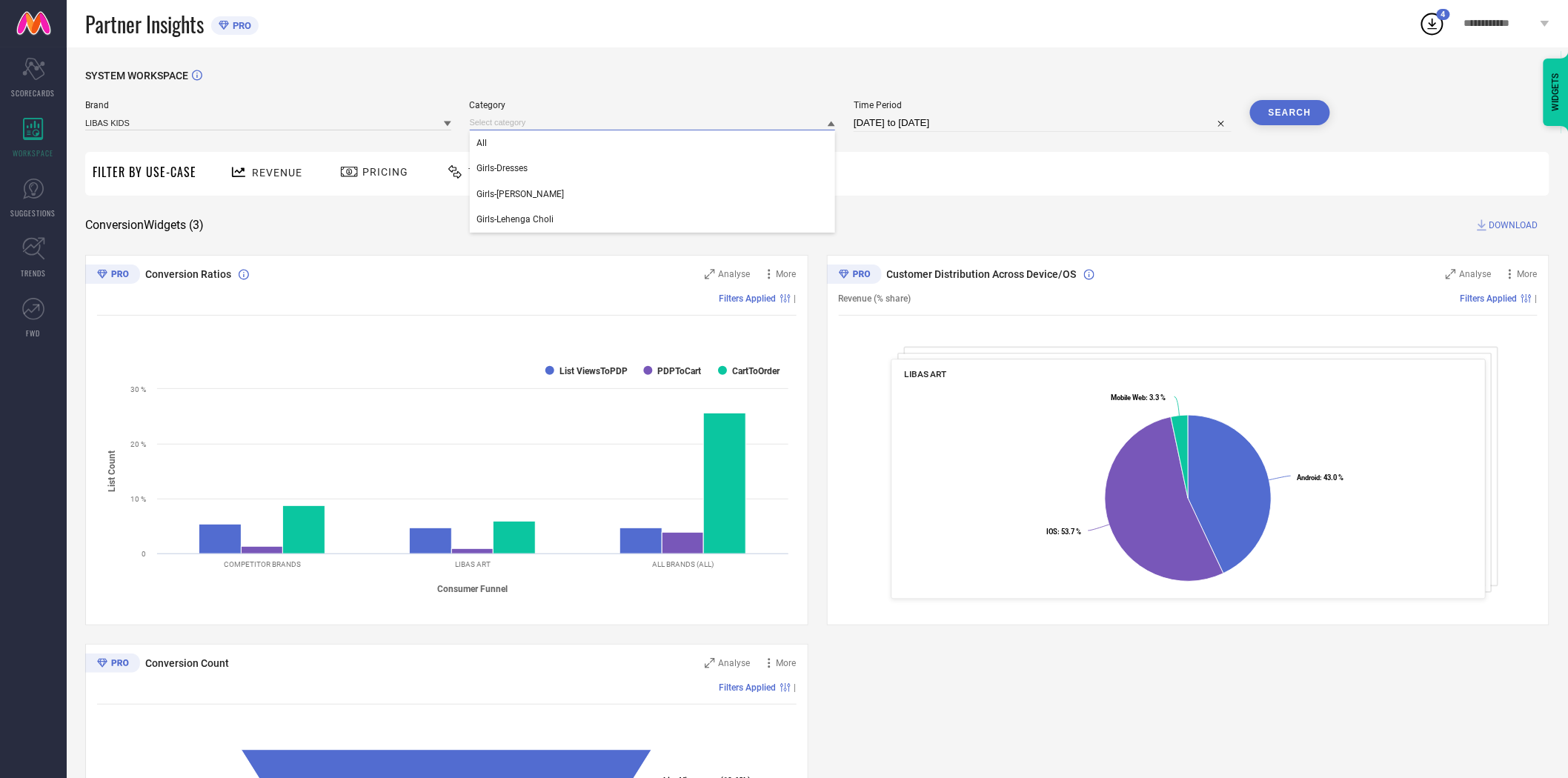
click at [601, 129] on input at bounding box center [653, 123] width 366 height 16
click at [548, 152] on div "All" at bounding box center [653, 143] width 366 height 25
click at [1292, 114] on button "Search" at bounding box center [1290, 113] width 80 height 25
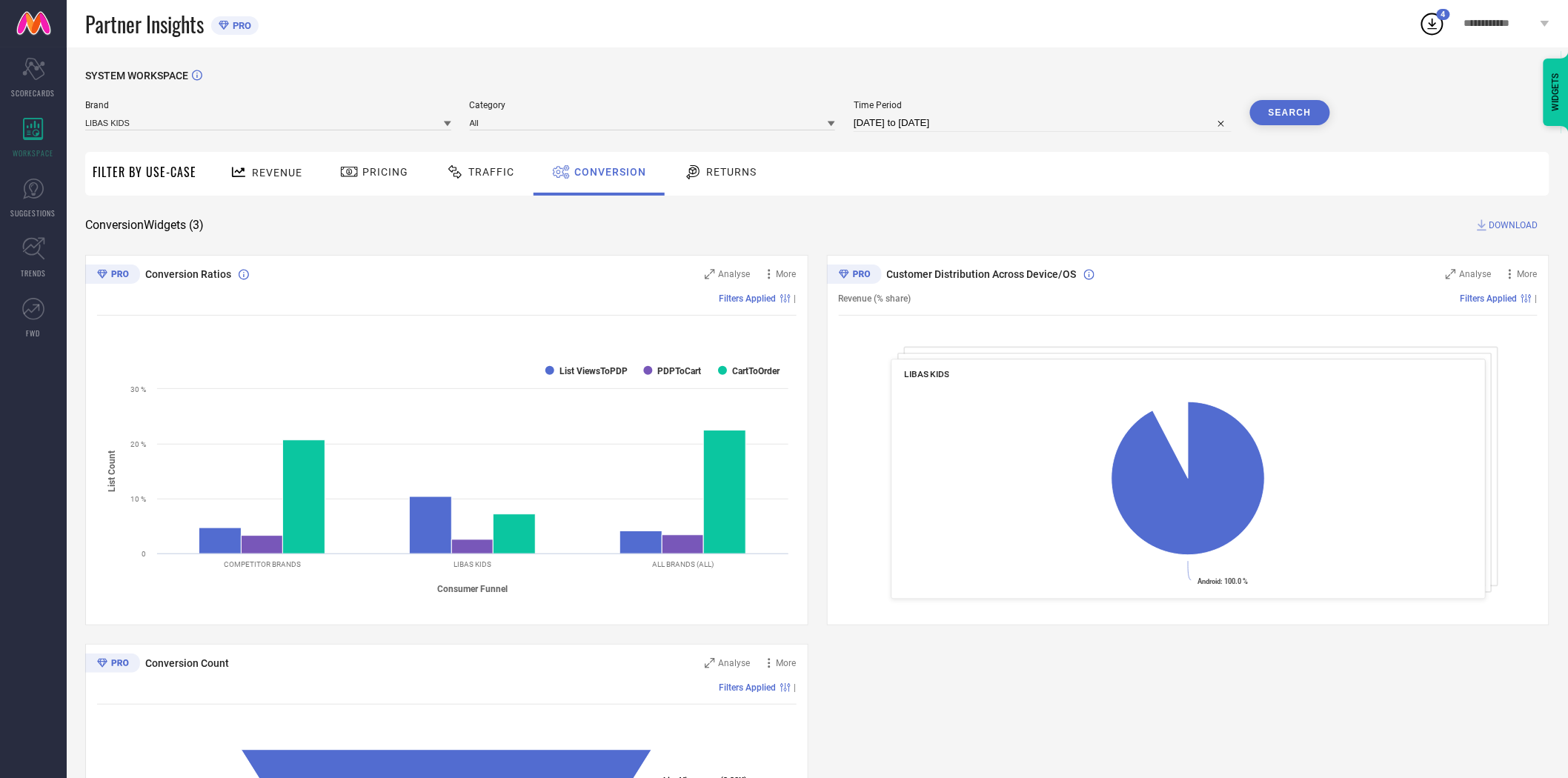
click at [1511, 225] on span "DOWNLOAD" at bounding box center [1514, 225] width 49 height 15
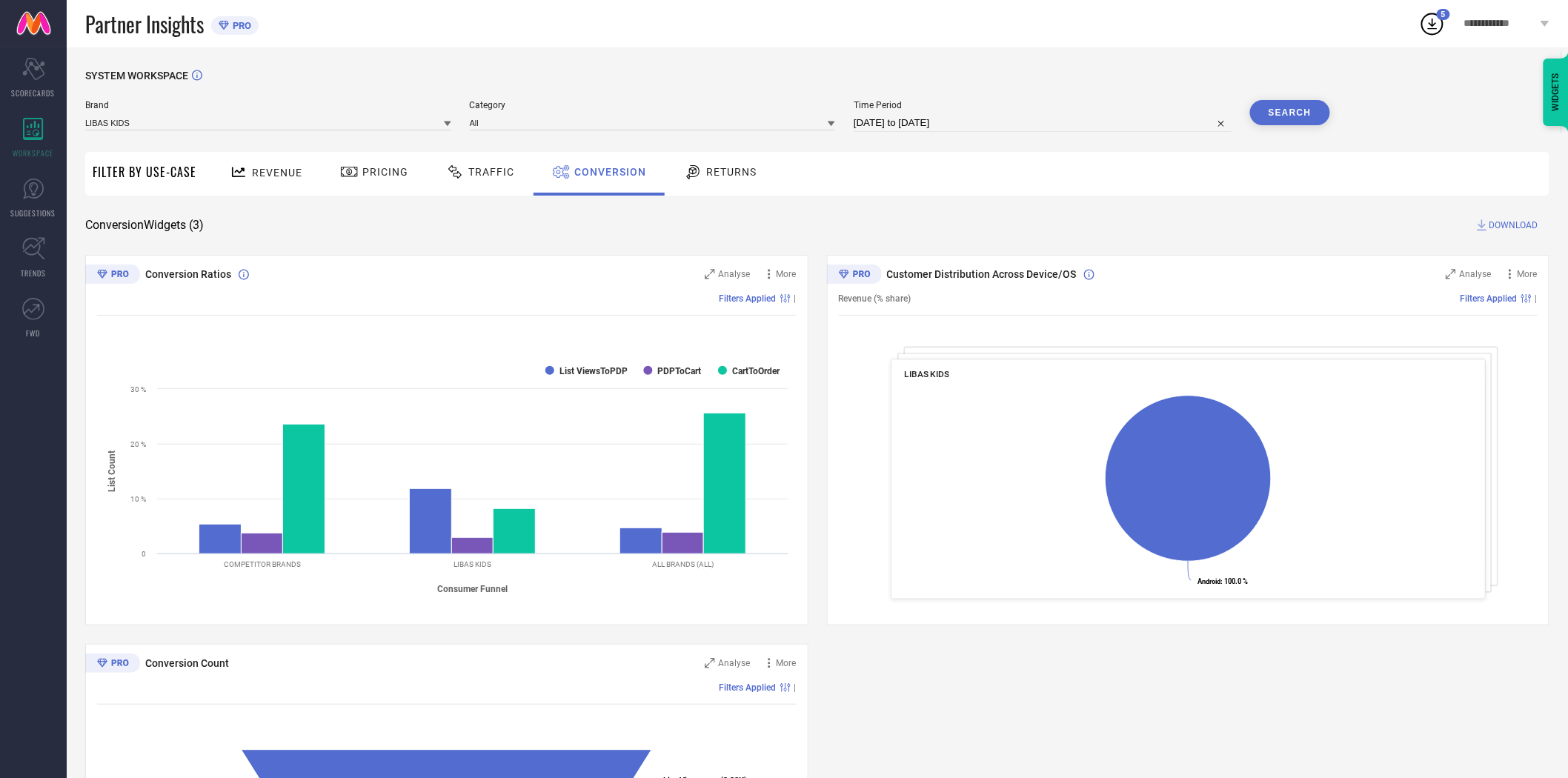
click at [965, 50] on div "SYSTEM WORKSPACE Brand LIBAS KIDS Category All Time Period [DATE] to [DATE] Sea…" at bounding box center [817, 542] width 1501 height 989
click at [1297, 109] on button "Search" at bounding box center [1290, 113] width 80 height 25
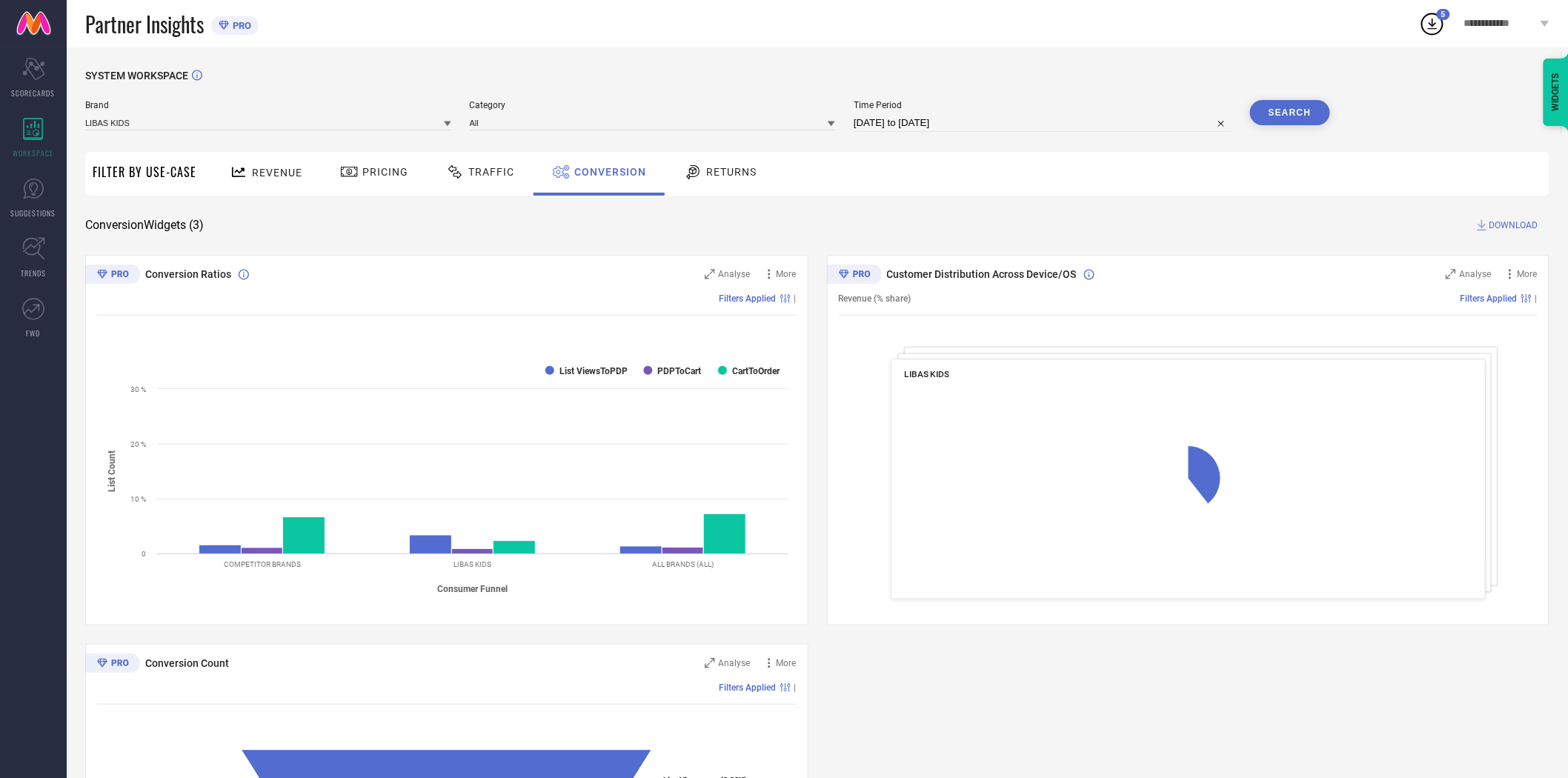
click at [1504, 225] on span "DOWNLOAD" at bounding box center [1514, 225] width 49 height 15
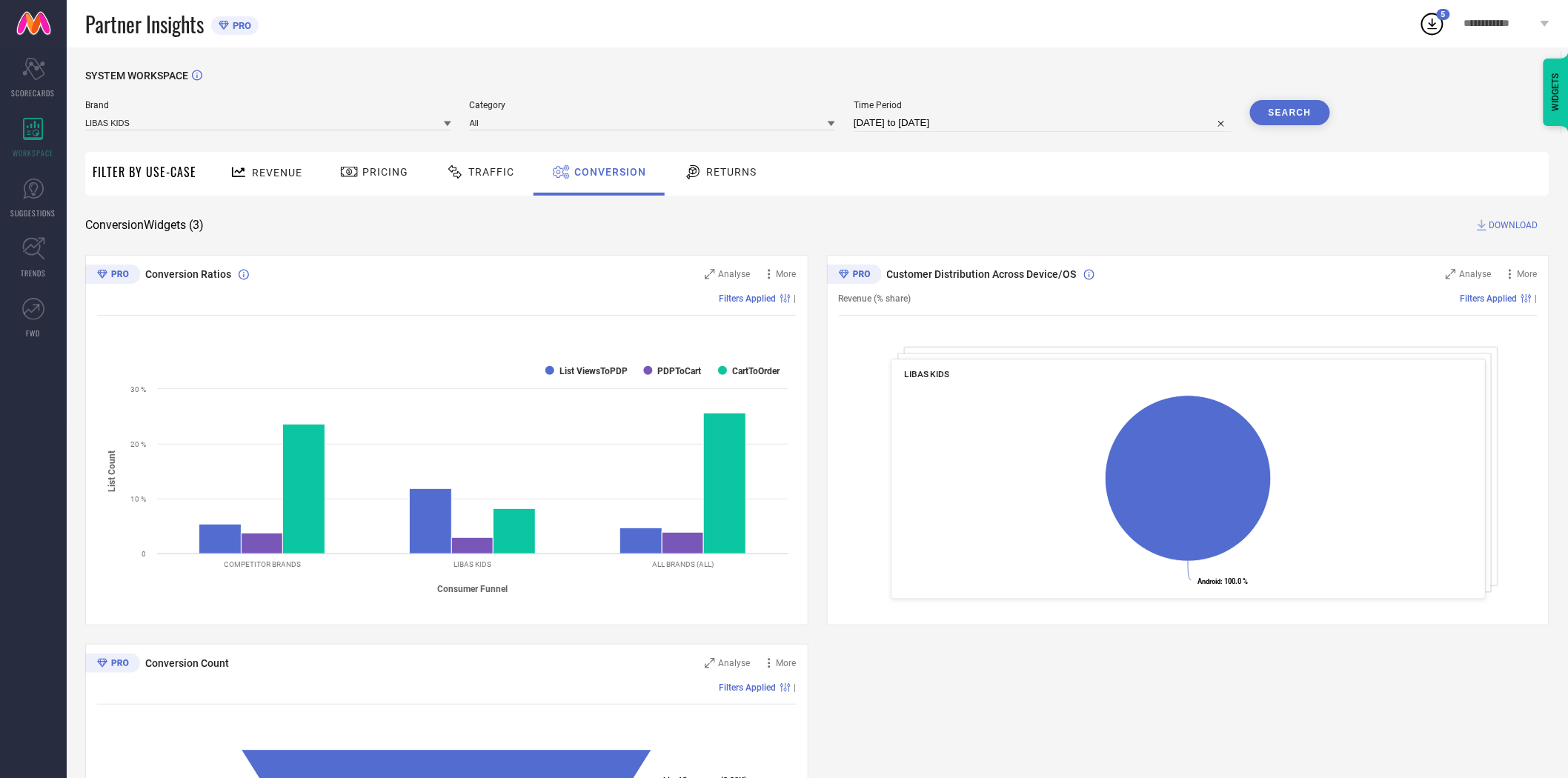
click at [1294, 56] on div "SYSTEM WORKSPACE Brand LIBAS KIDS Category All Time Period [DATE] to [DATE] Sea…" at bounding box center [817, 542] width 1501 height 989
